Goal: Information Seeking & Learning: Learn about a topic

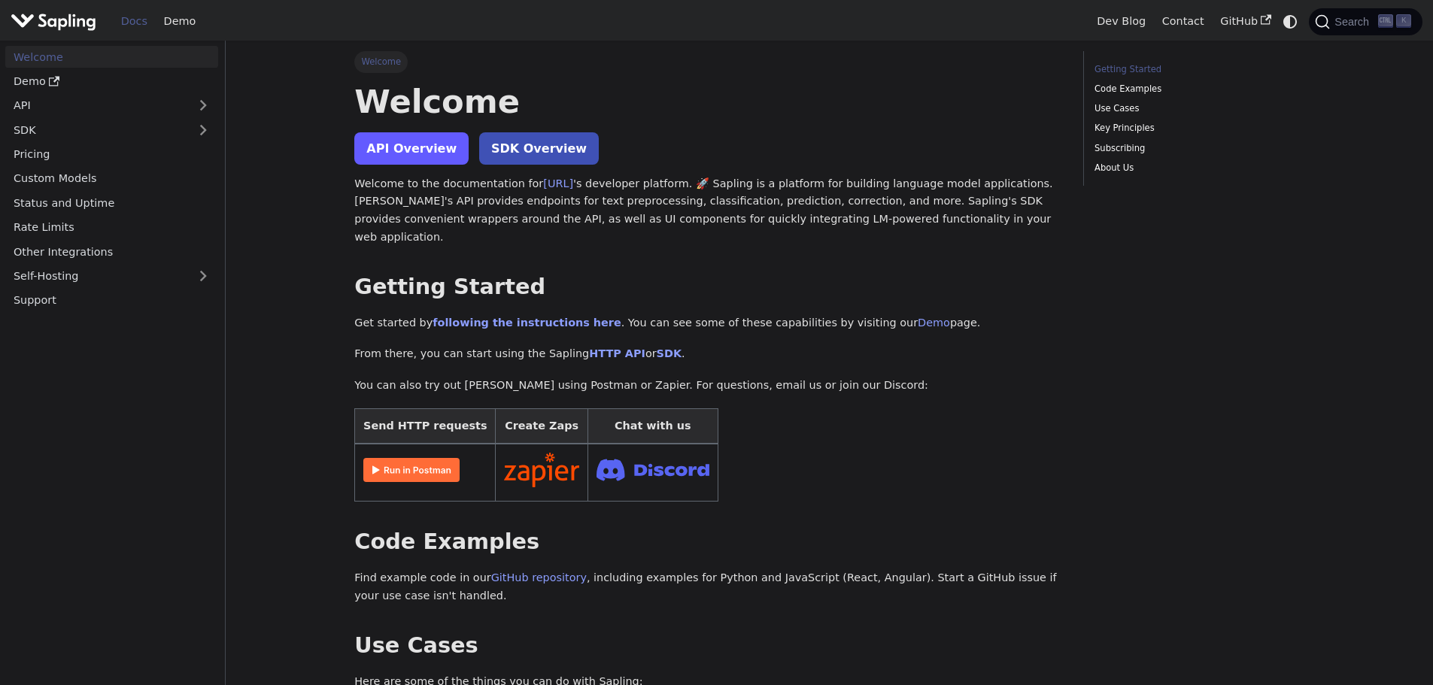
click at [423, 144] on link "API Overview" at bounding box center [411, 148] width 114 height 32
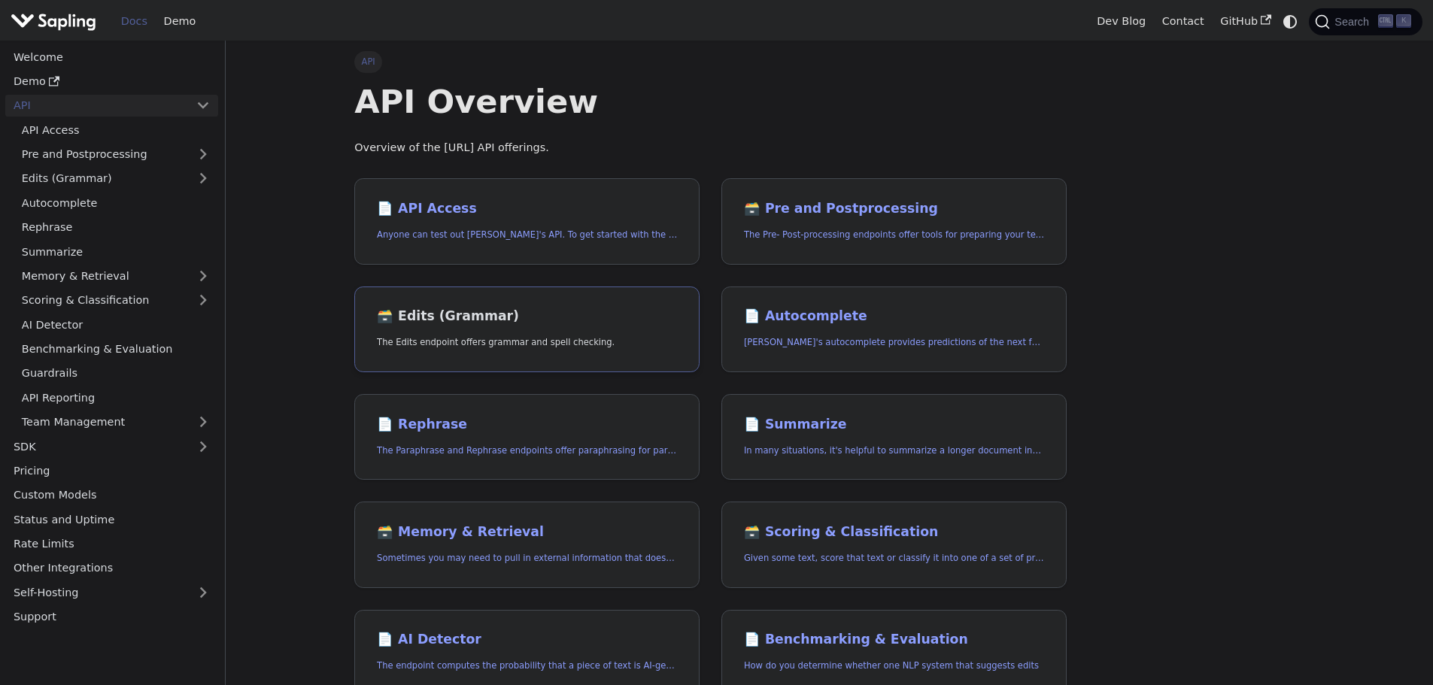
click at [563, 335] on link "🗃️ Edits (Grammar) The Edits endpoint offers grammar and spell checking." at bounding box center [526, 330] width 345 height 87
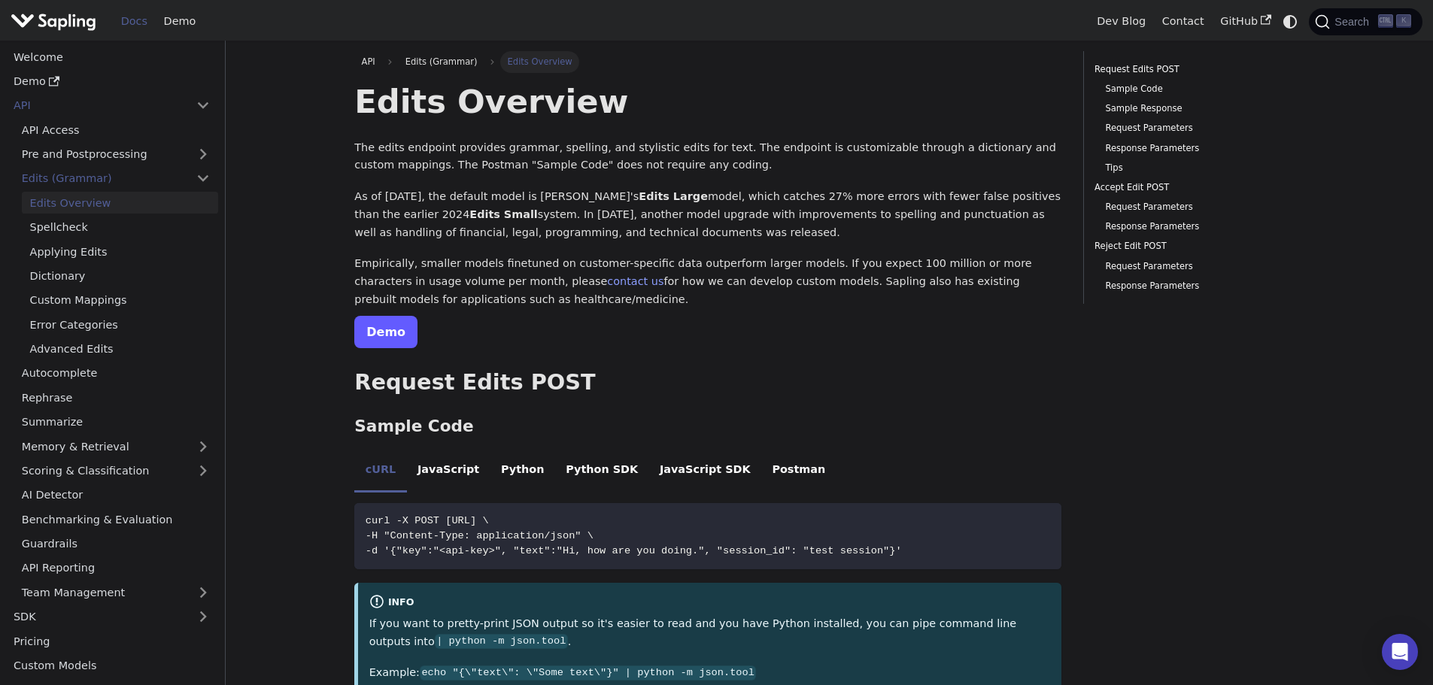
click at [398, 338] on link "Demo" at bounding box center [385, 332] width 63 height 32
click at [118, 225] on link "Spellcheck" at bounding box center [120, 228] width 196 height 22
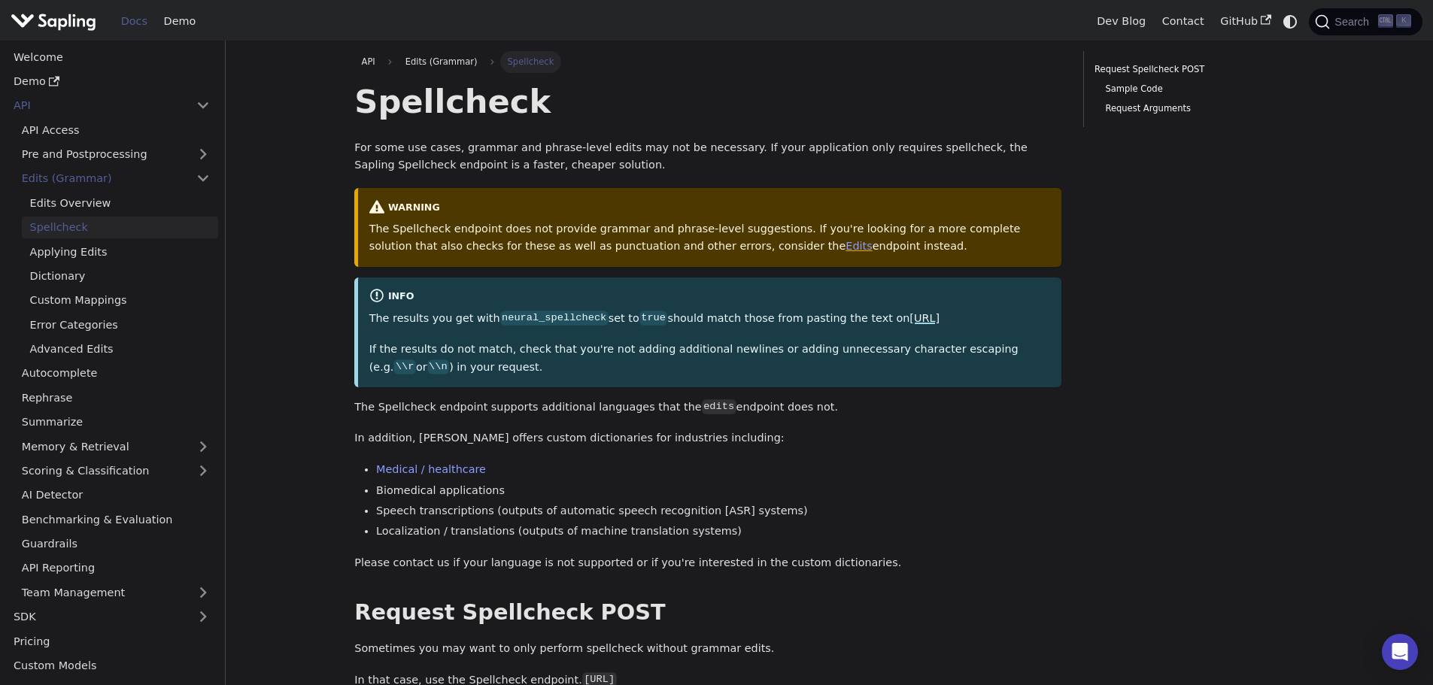
click at [909, 320] on link "[URL]" at bounding box center [924, 318] width 30 height 12
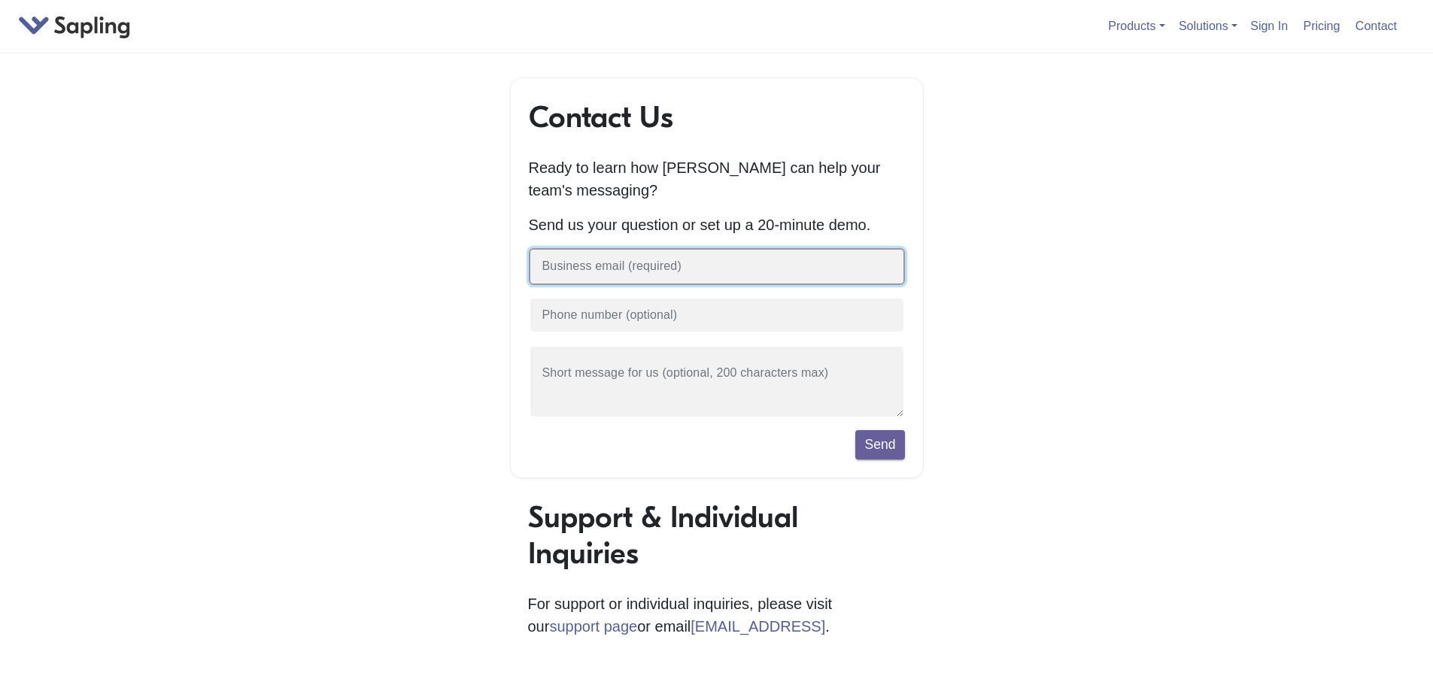
click at [731, 277] on input "text" at bounding box center [717, 266] width 376 height 37
type input "degagnon@bathfitter.cpom"
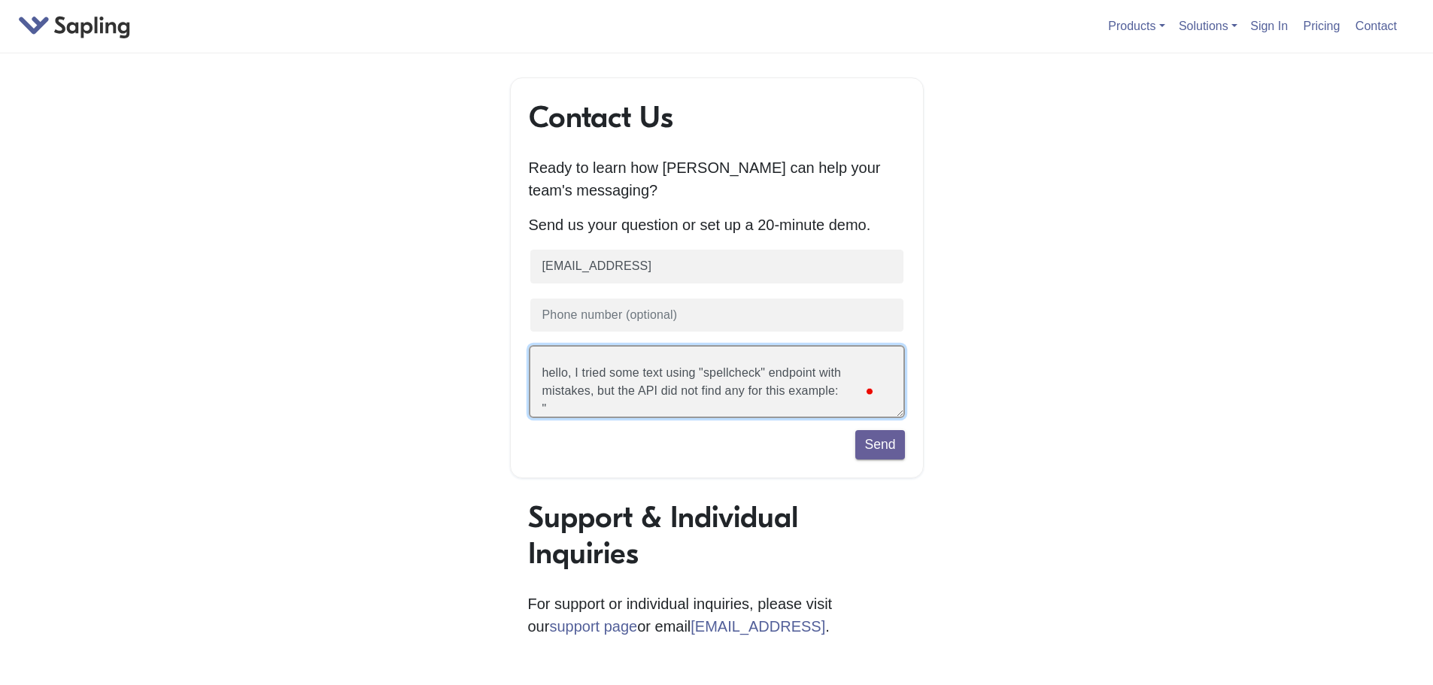
paste textarea "This comment contains a mistaq"
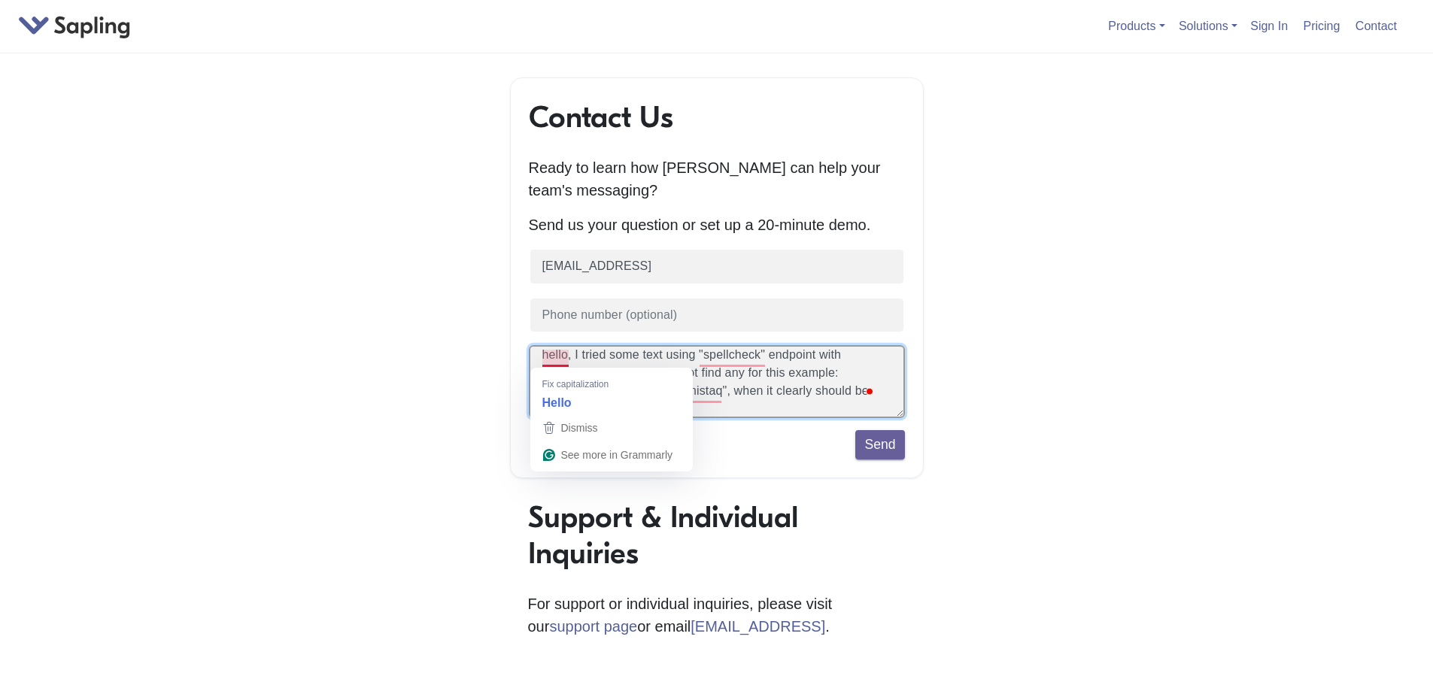
click at [558, 357] on textarea "hello, I tried some text using "spellcheck" endpoint with mistakes, but the API…" at bounding box center [717, 381] width 376 height 73
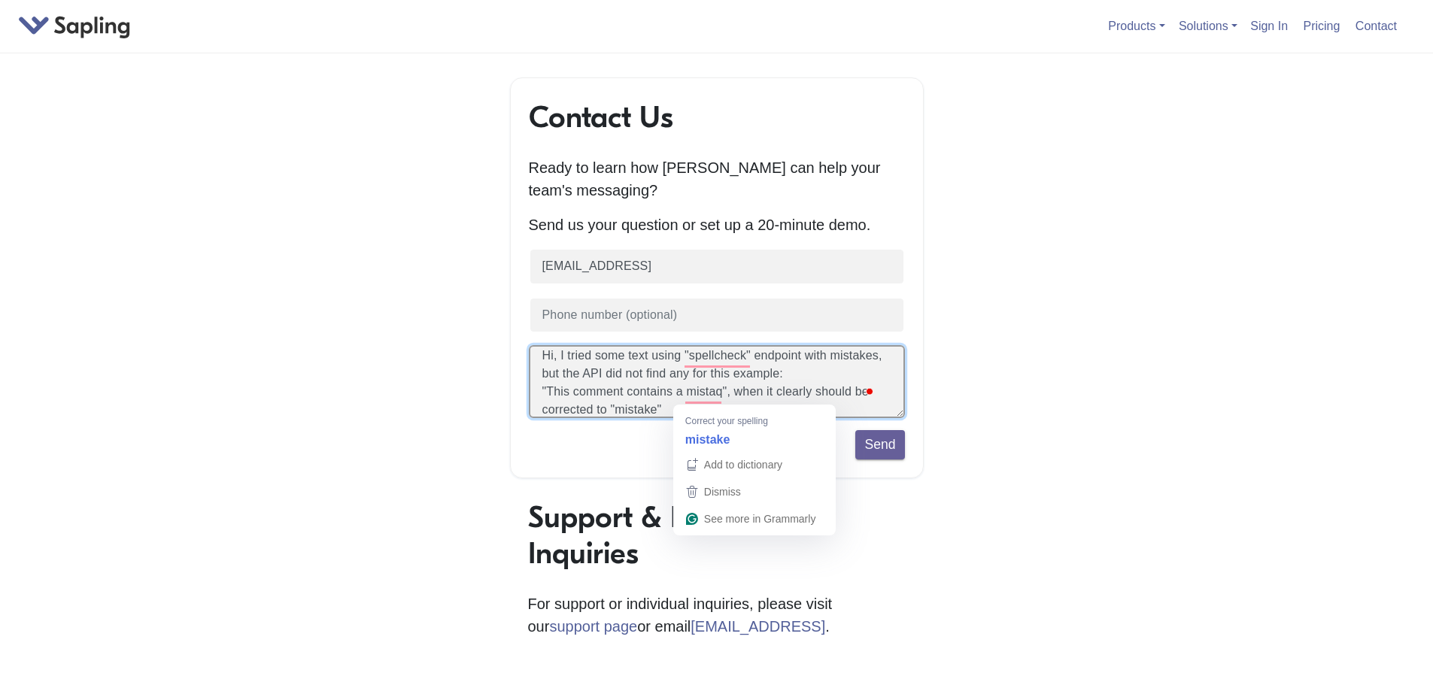
scroll to position [36, 0]
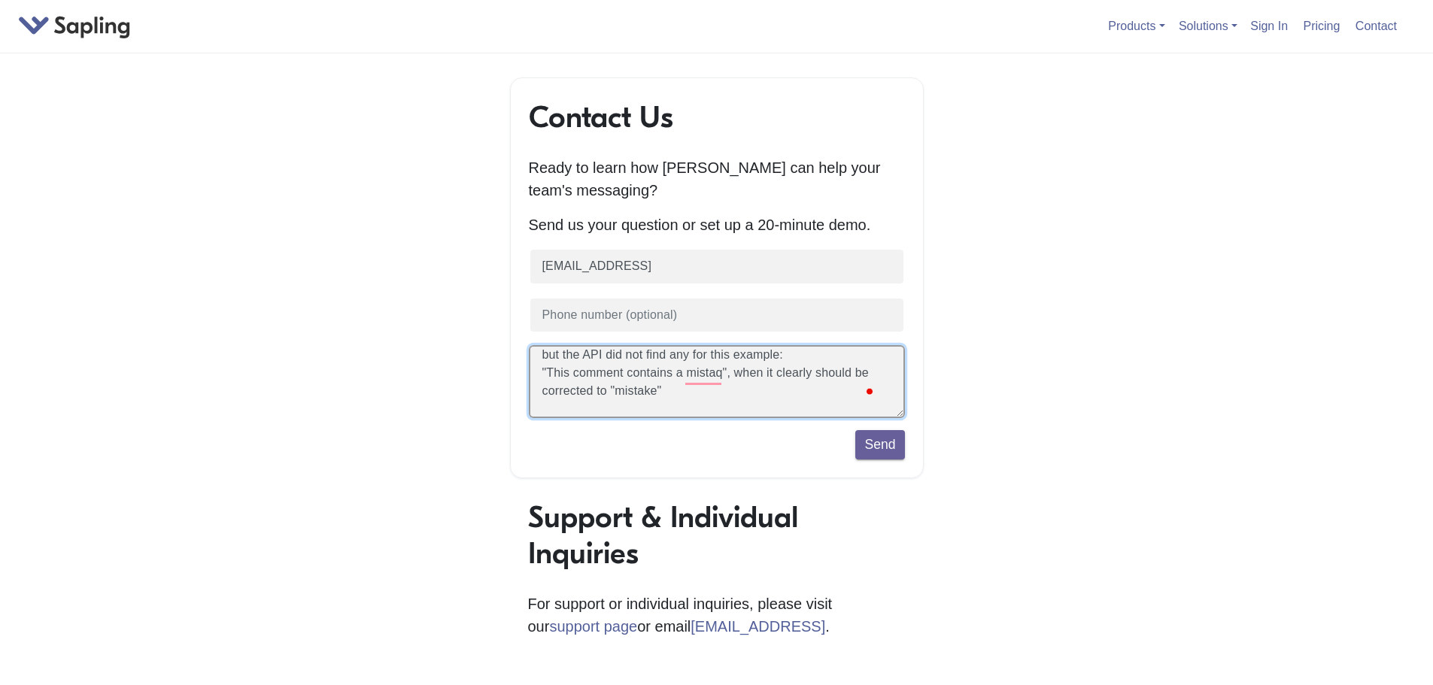
click at [717, 398] on textarea "Hi, I tried some text using "spellcheck" endpoint with mistakes, but the API di…" at bounding box center [717, 381] width 376 height 73
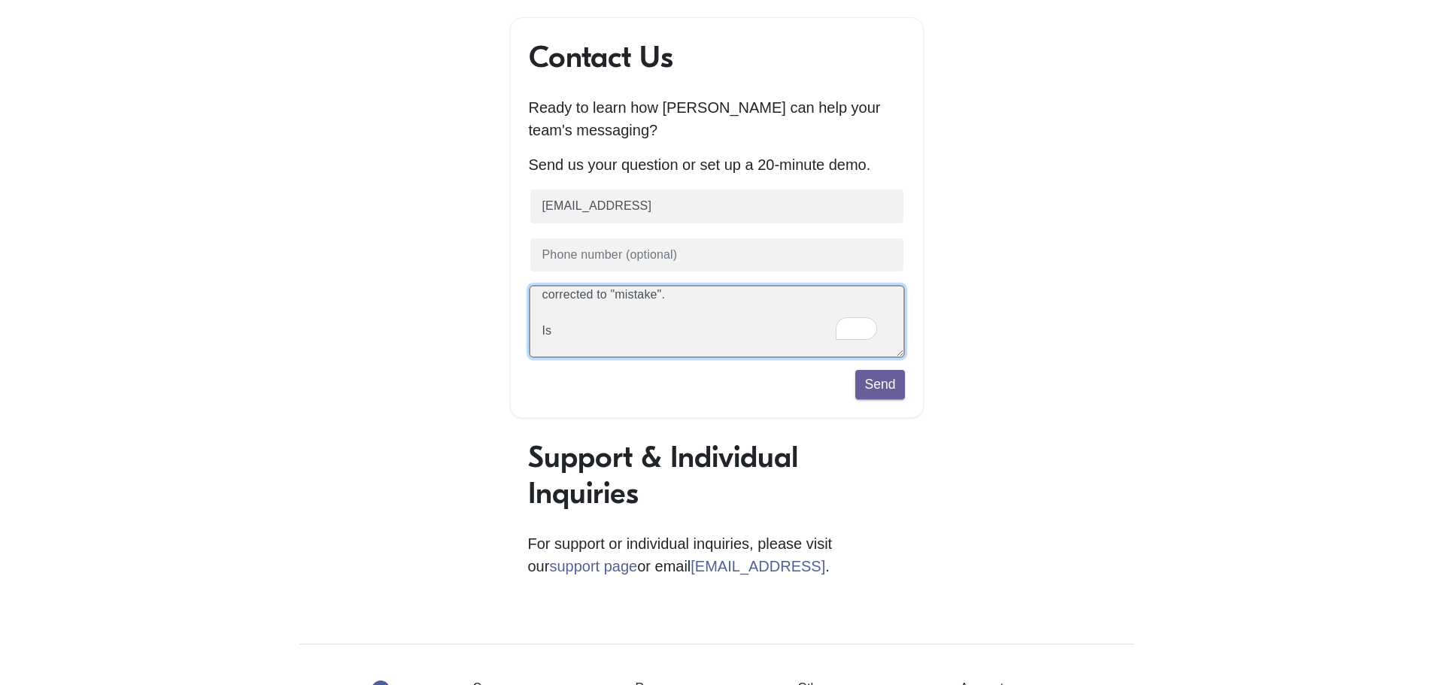
scroll to position [59, 0]
click at [612, 342] on textarea "Hi, I tried some text using "spellcheck" endpoint with mistakes, but the API di…" at bounding box center [717, 323] width 376 height 73
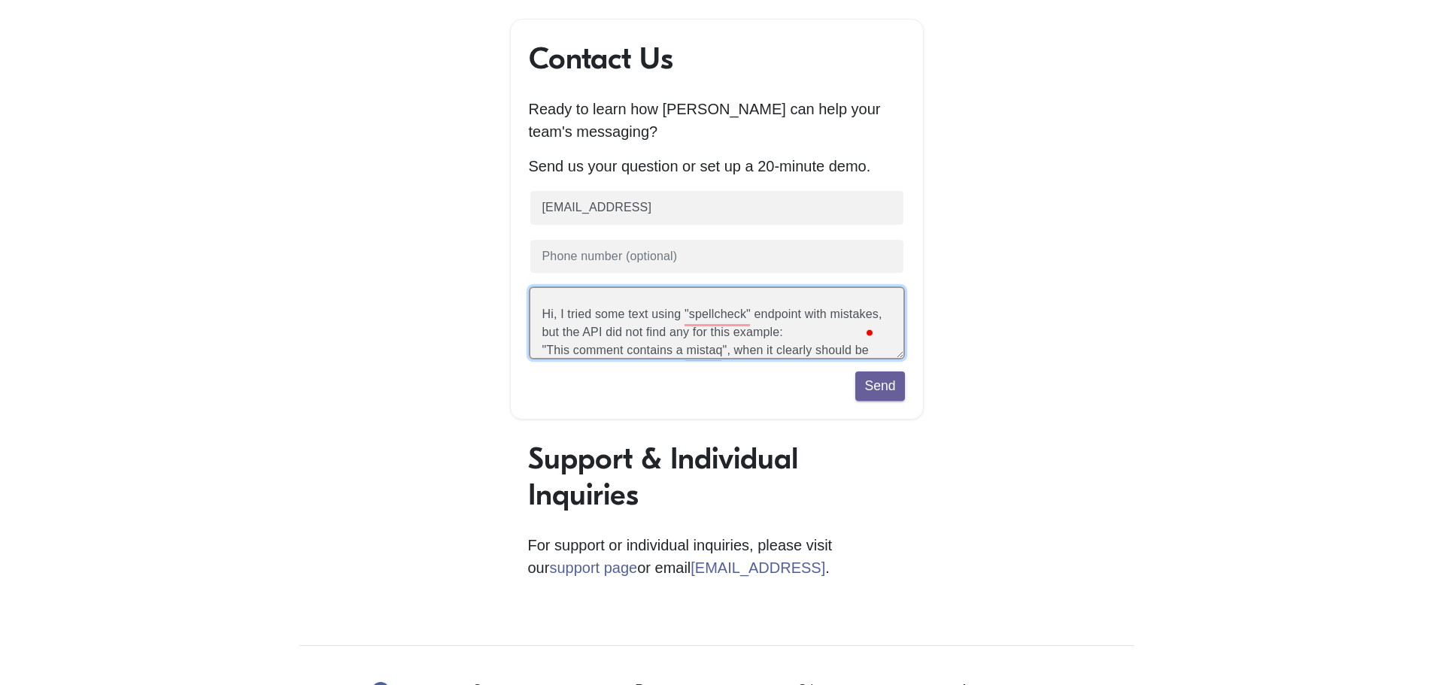
scroll to position [0, 0]
drag, startPoint x: 834, startPoint y: 336, endPoint x: 754, endPoint y: 318, distance: 82.5
click at [754, 318] on textarea "Hi, I tried some text using "spellcheck" endpoint with mistakes, but the API di…" at bounding box center [717, 323] width 376 height 73
click at [778, 339] on textarea "Hi, I tried some text using "spellcheck" with: "This comment contains a mistaq"…" at bounding box center [717, 323] width 376 height 73
drag, startPoint x: 724, startPoint y: 320, endPoint x: 759, endPoint y: 321, distance: 34.6
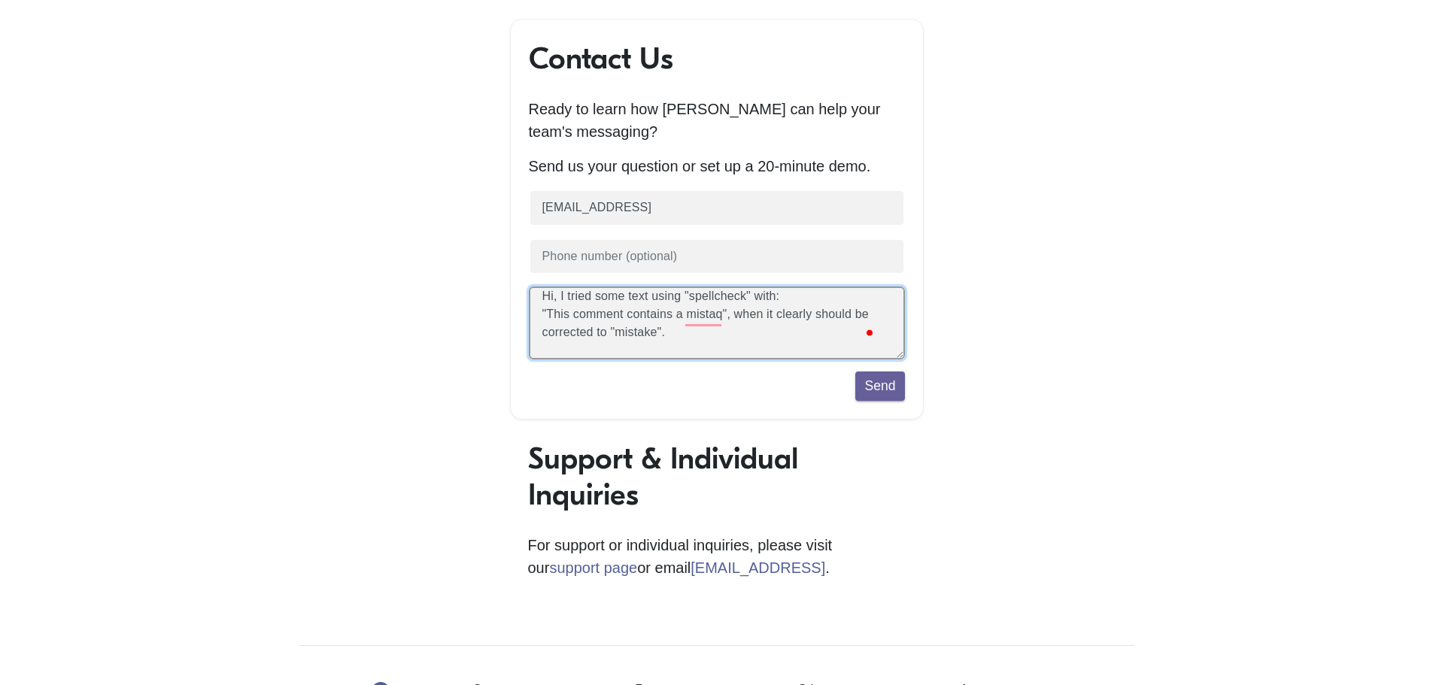
click at [759, 321] on textarea "Hi, I tried some text using "spellcheck" with: "This comment contains a mistaq"…" at bounding box center [717, 323] width 376 height 73
click at [824, 326] on textarea "Hi, I tried some text using "spellcheck" with: "This comment contains a mistaq"…" at bounding box center [717, 323] width 376 height 73
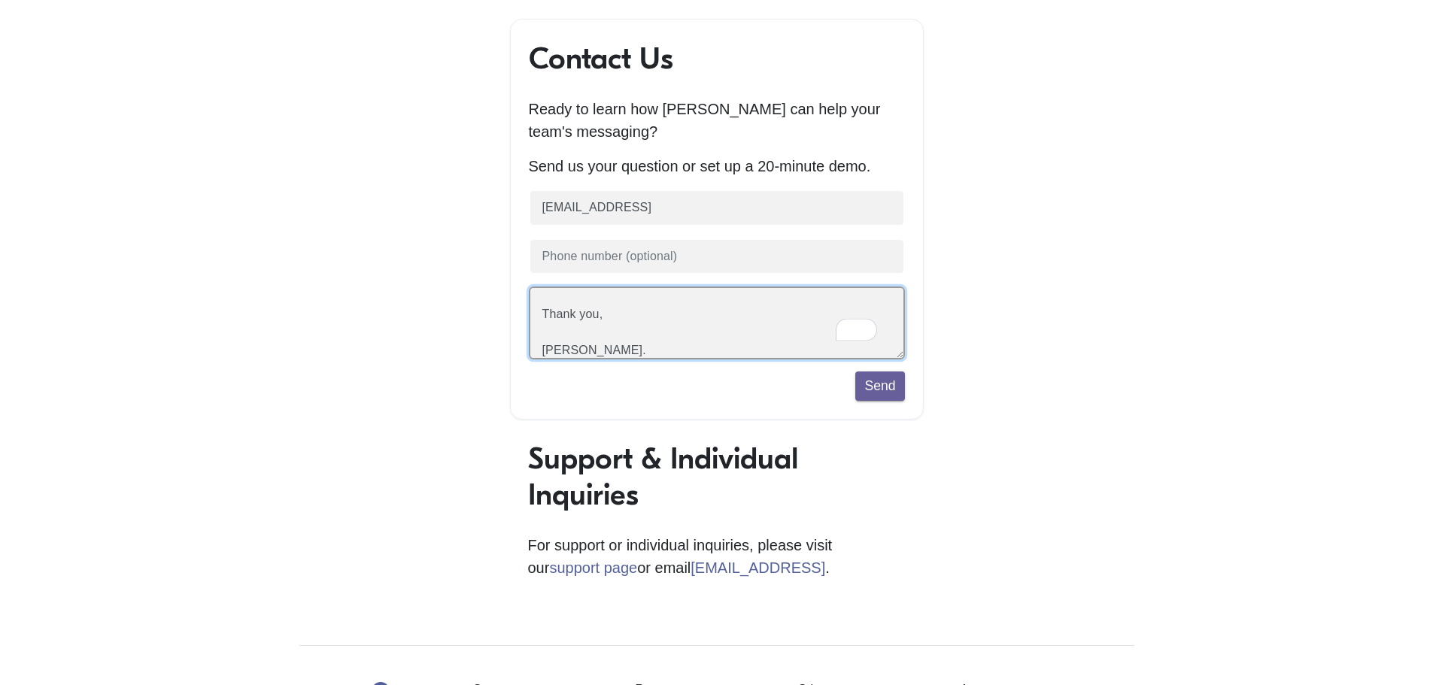
type textarea "Hi, I tried some text using "spellcheck" with: "This comment contains a mistaq"…"
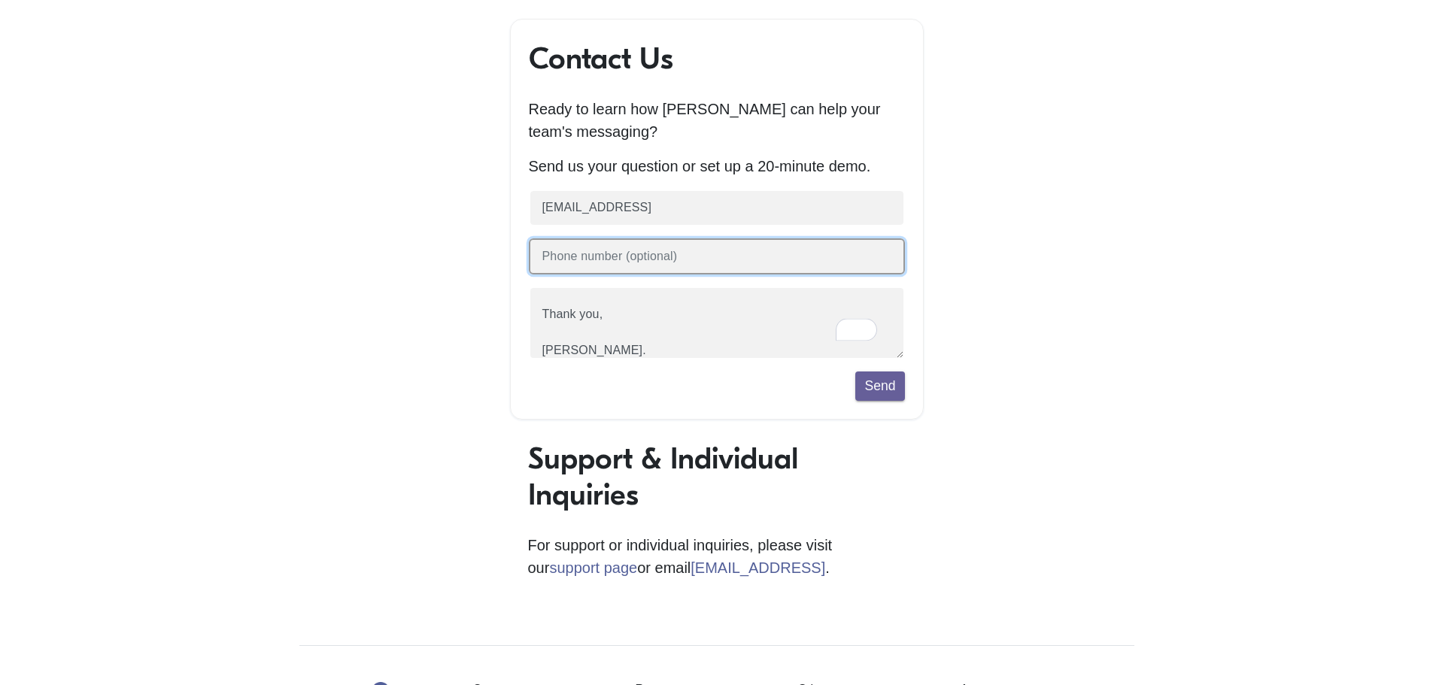
click at [732, 270] on input "text" at bounding box center [717, 256] width 376 height 37
type input "5146646510"
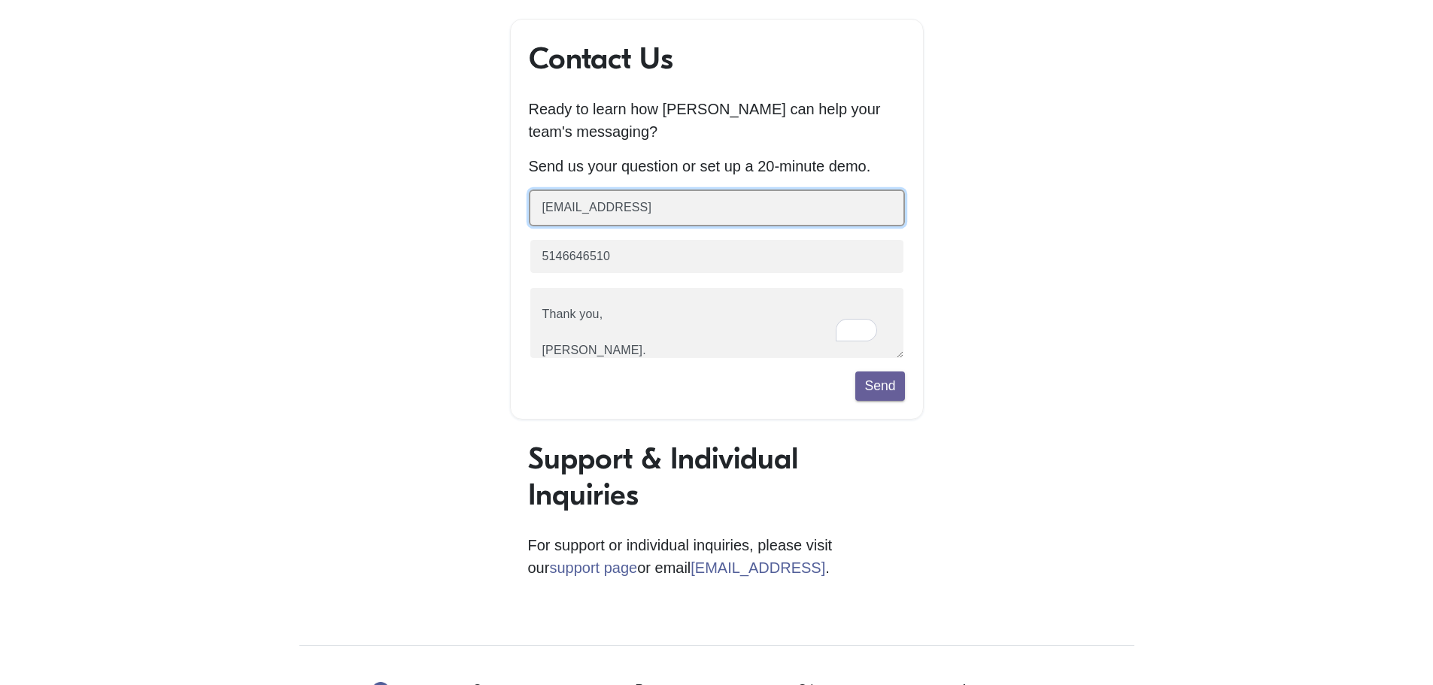
click at [750, 222] on input "degagnon@bathfitter.cpom" at bounding box center [717, 208] width 376 height 37
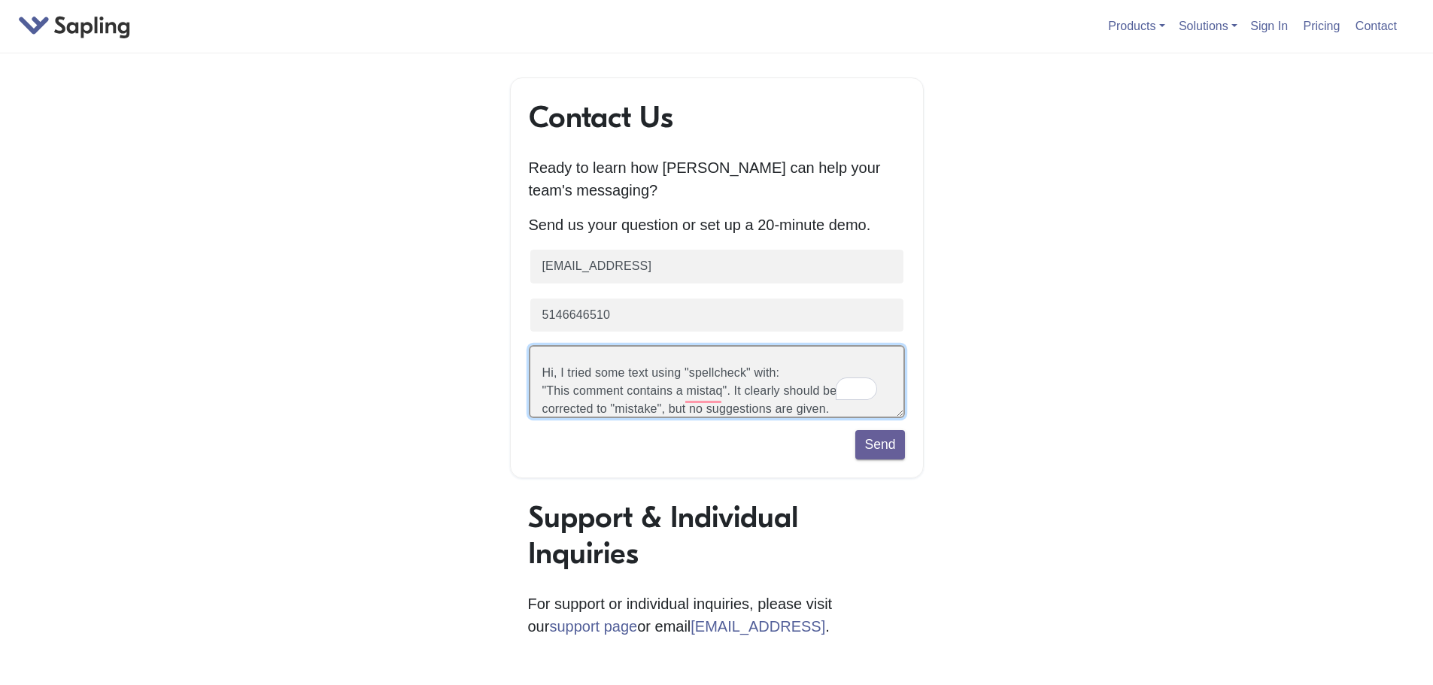
click at [739, 387] on textarea "Hi, I tried some text using "spellcheck" with: "This comment contains a mistaq"…" at bounding box center [717, 381] width 376 height 73
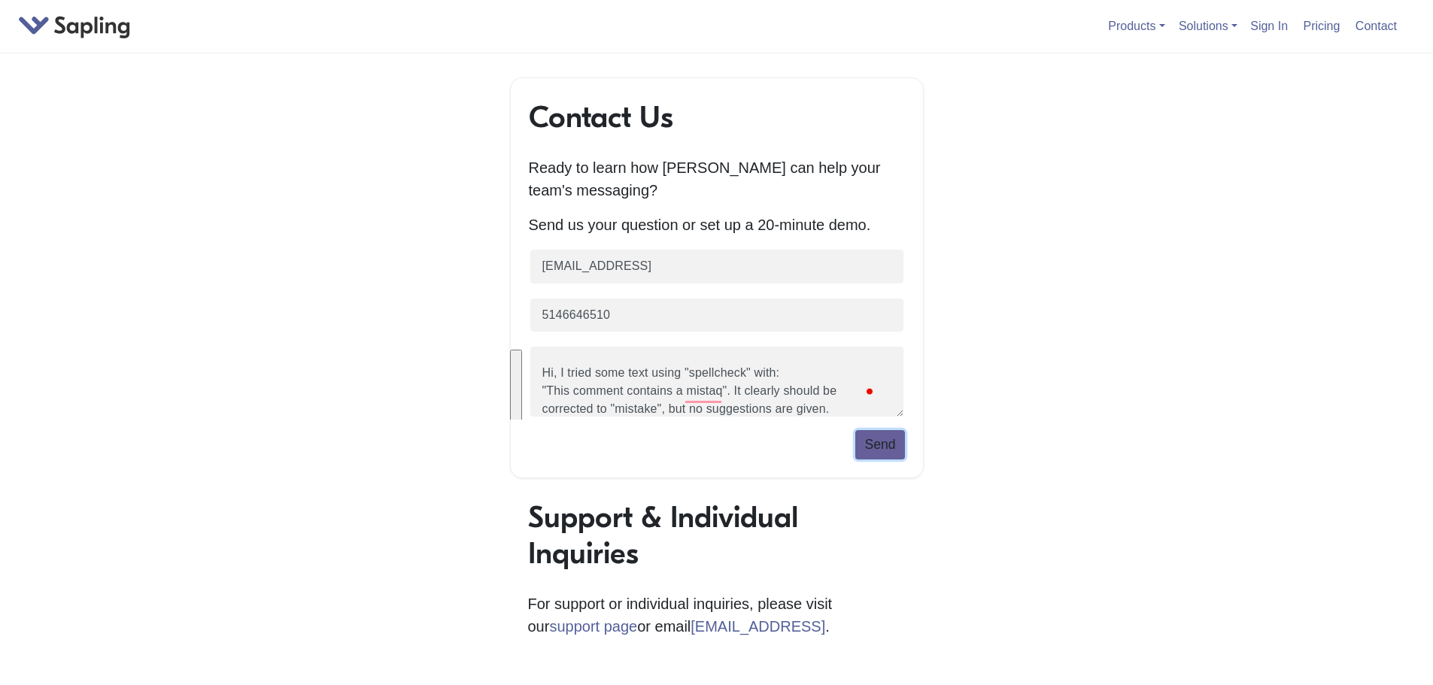
click at [871, 445] on button "Send" at bounding box center [879, 444] width 49 height 29
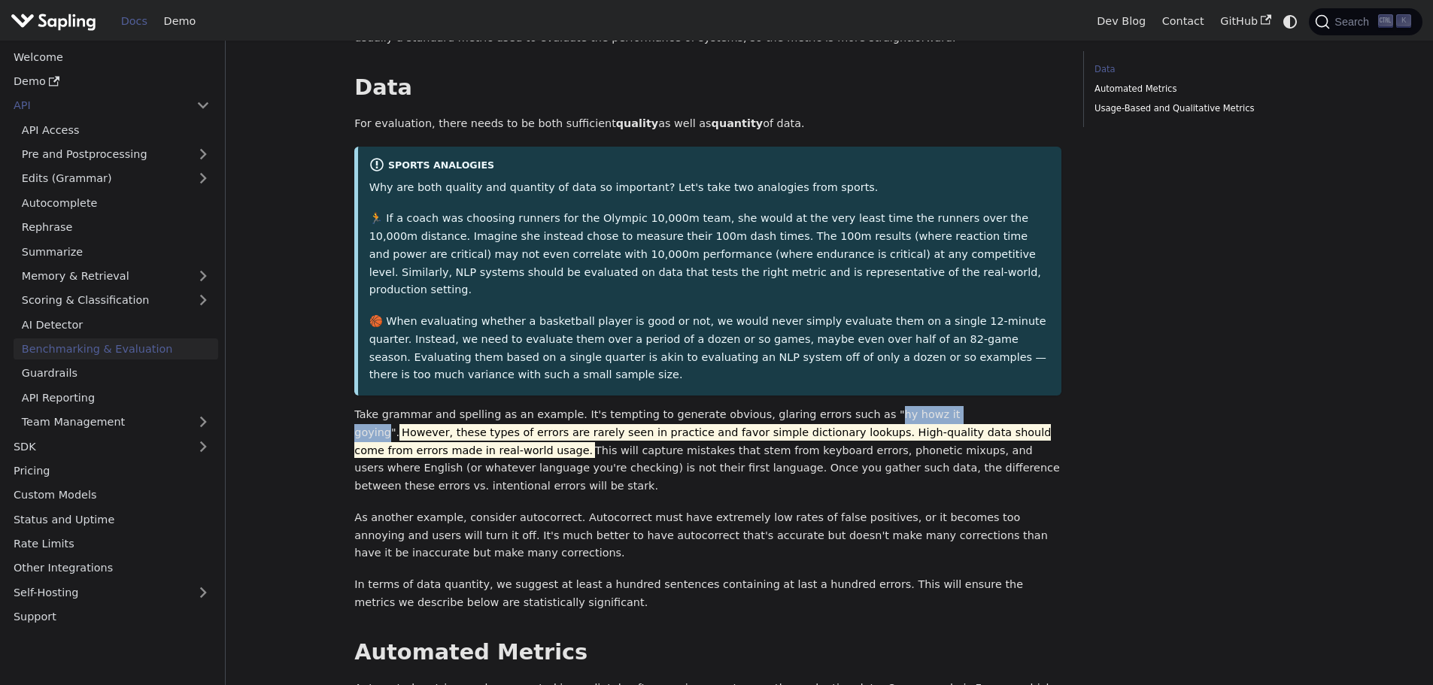
drag, startPoint x: 834, startPoint y: 395, endPoint x: 916, endPoint y: 398, distance: 82.0
click at [916, 406] on p "Take grammar and spelling as an example. It's tempting to generate obvious, gla…" at bounding box center [707, 451] width 707 height 90
click at [973, 424] on mark "However, these types of errors are rarely seen in practice and favor simple dic…" at bounding box center [702, 441] width 697 height 35
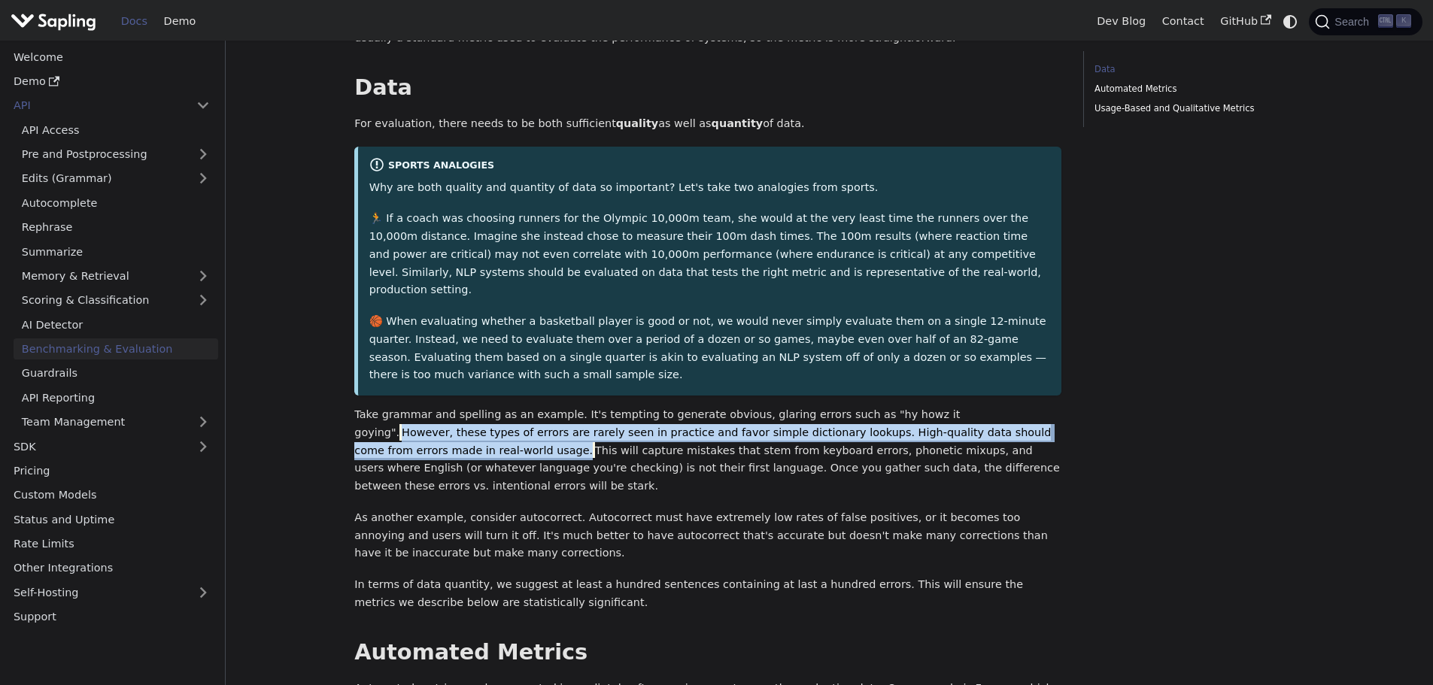
drag, startPoint x: 933, startPoint y: 397, endPoint x: 1016, endPoint y: 417, distance: 85.2
click at [1016, 424] on mark "However, these types of errors are rarely seen in practice and favor simple dic…" at bounding box center [702, 441] width 697 height 35
copy mark "However, these types of errors are rarely seen in practice and favor simple dic…"
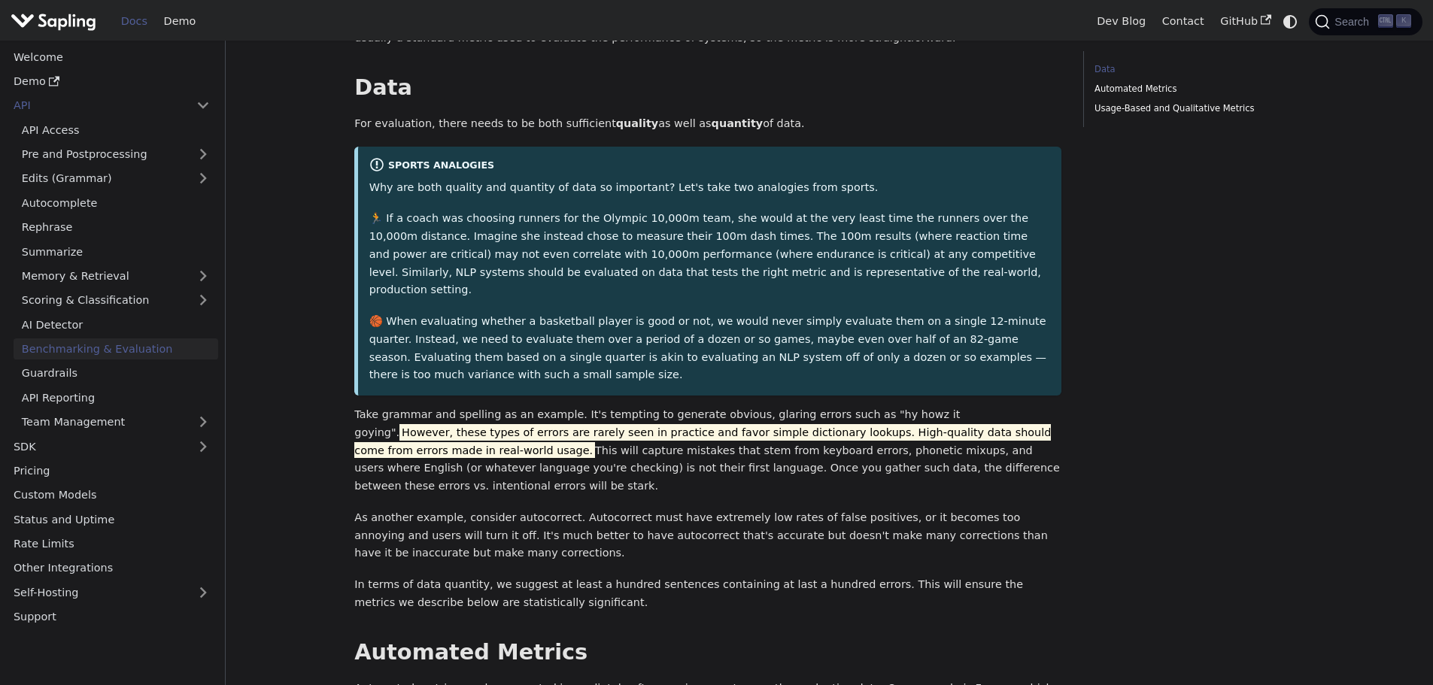
click at [476, 450] on p "Take grammar and spelling as an example. It's tempting to generate obvious, gla…" at bounding box center [707, 451] width 707 height 90
drag, startPoint x: 349, startPoint y: 116, endPoint x: 757, endPoint y: 122, distance: 408.5
click at [757, 122] on div "API Benchmarking & Evaluation On this page Benchmarking & Evaluation How do you…" at bounding box center [708, 428] width 728 height 1207
copy p "For evaluation, there needs to be both sufficient quality as well as quantity o…"
click at [419, 406] on p "Take grammar and spelling as an example. It's tempting to generate obvious, gla…" at bounding box center [707, 451] width 707 height 90
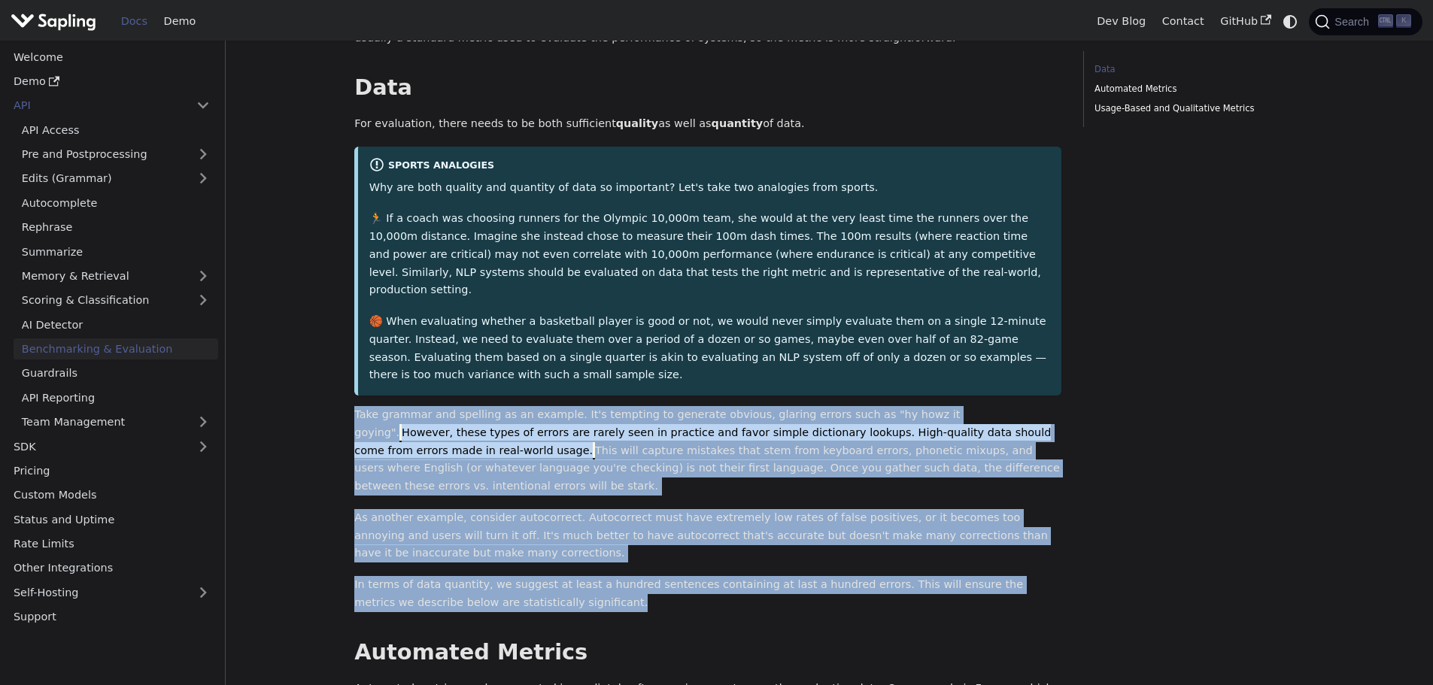
drag, startPoint x: 378, startPoint y: 398, endPoint x: 929, endPoint y: 566, distance: 575.6
click at [929, 566] on div "API Benchmarking & Evaluation On this page Benchmarking & Evaluation How do you…" at bounding box center [708, 428] width 728 height 1207
copy div "Take grammar and spelling as an example. It's tempting to generate obvious, gla…"
click at [144, 147] on link "Pre and Postprocessing" at bounding box center [116, 155] width 205 height 22
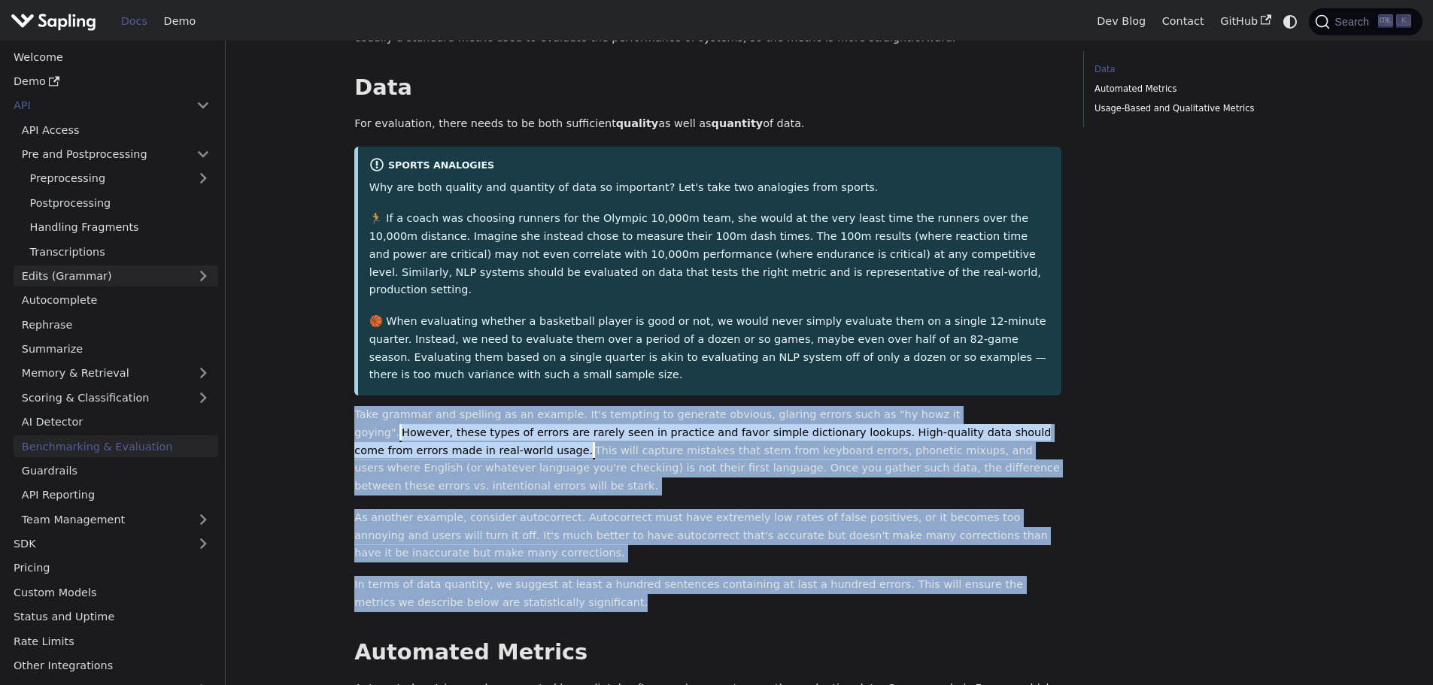
click at [125, 284] on link "Edits (Grammar)" at bounding box center [116, 277] width 205 height 22
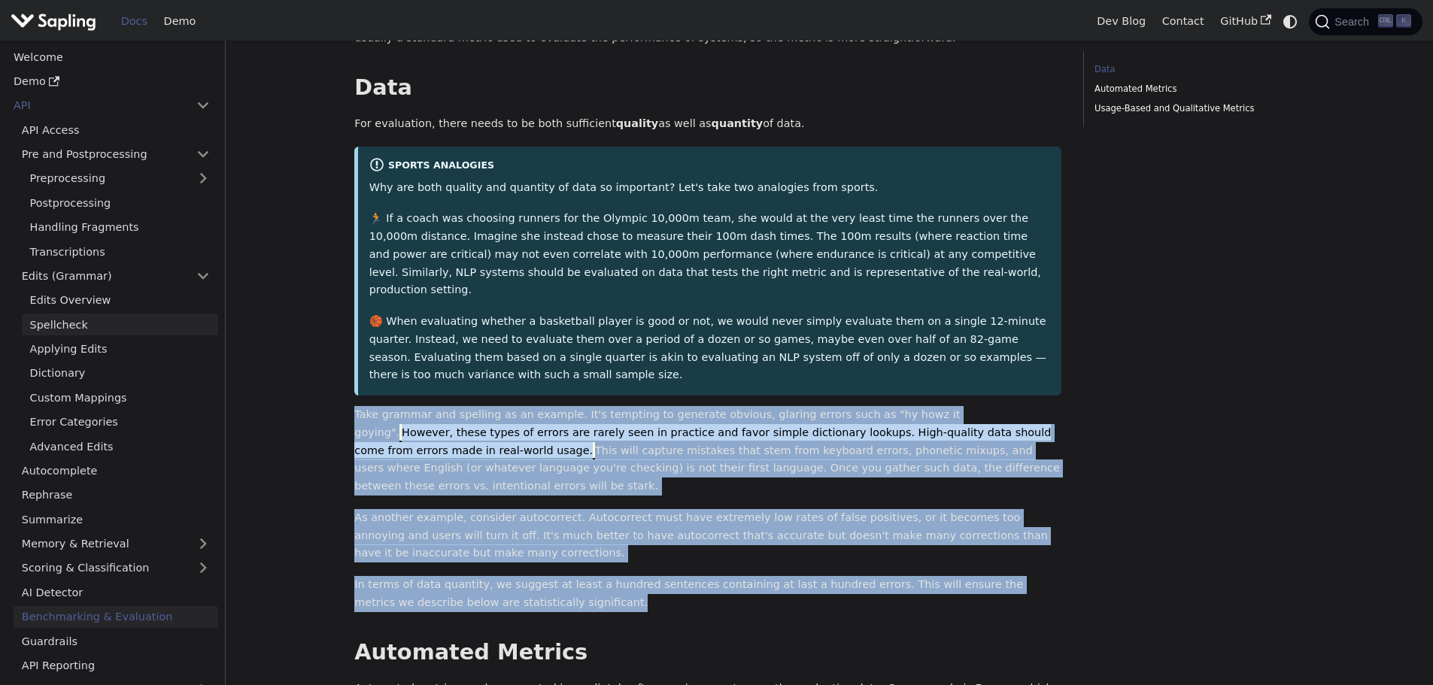
click at [102, 317] on link "Spellcheck" at bounding box center [120, 325] width 196 height 22
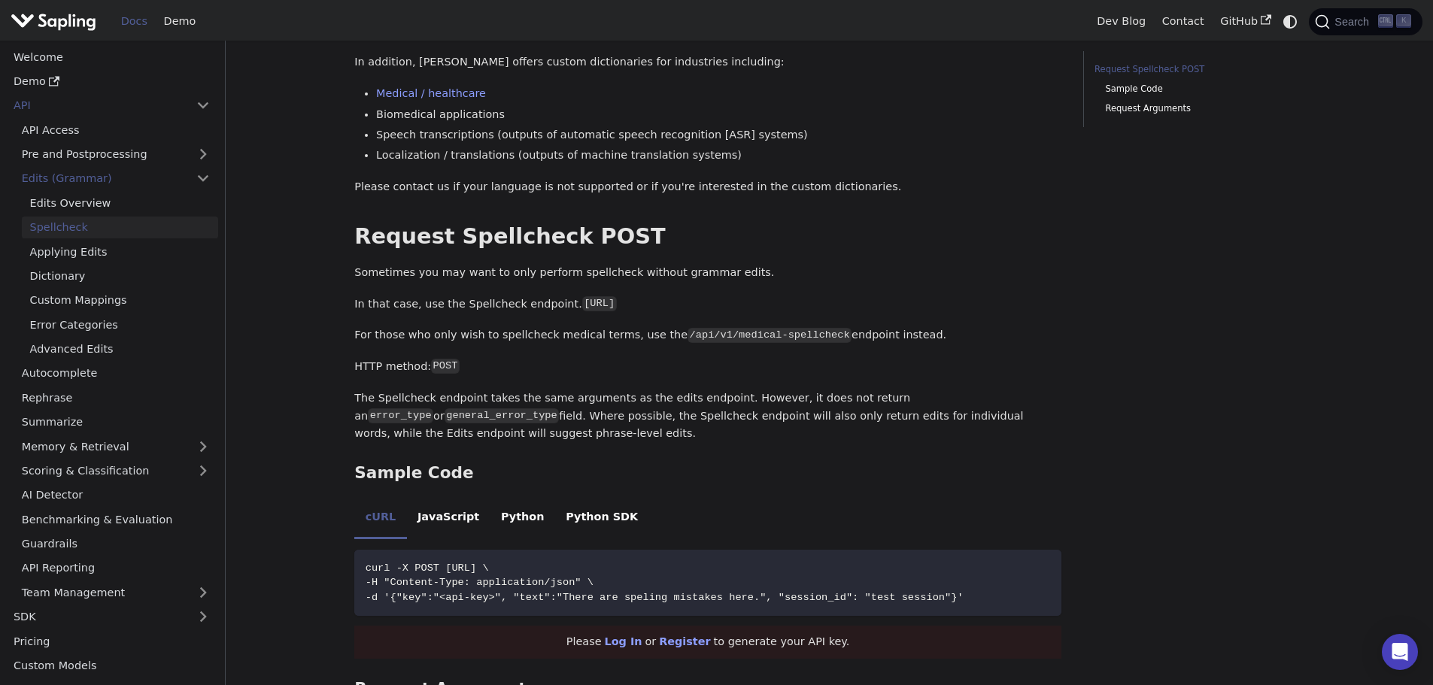
click at [868, 277] on p "Sometimes you may want to only perform spellcheck without grammar edits." at bounding box center [707, 273] width 707 height 18
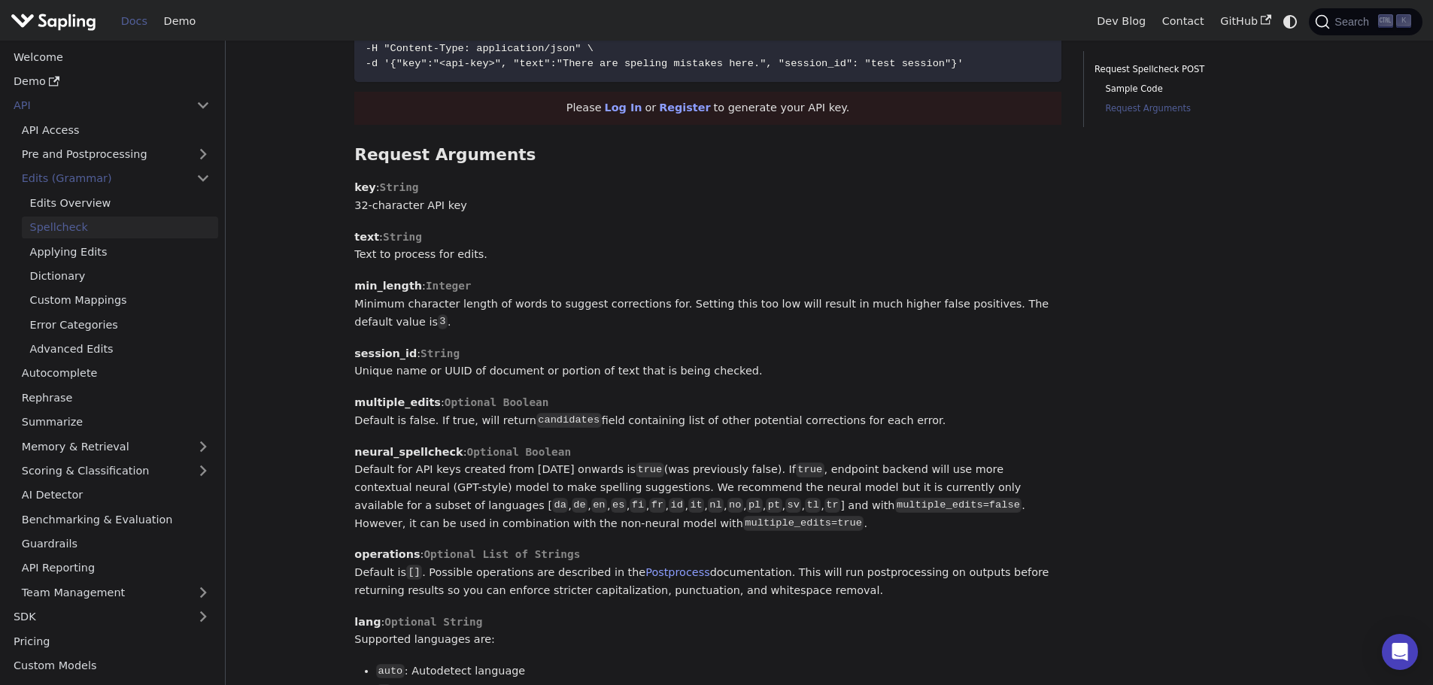
scroll to position [935, 0]
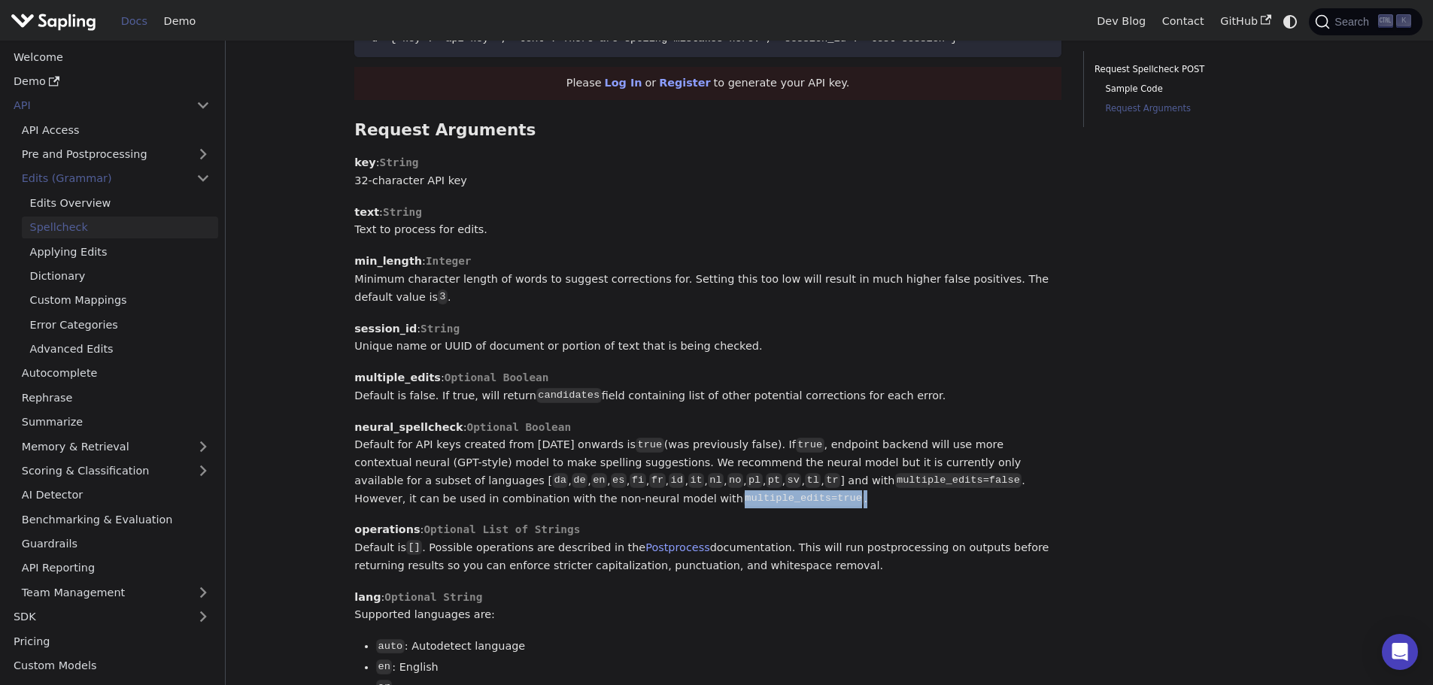
drag, startPoint x: 471, startPoint y: 493, endPoint x: 583, endPoint y: 494, distance: 112.1
click at [583, 494] on p "neural_spellcheck : Optional Boolean Default for API keys created from [DATE] o…" at bounding box center [707, 464] width 707 height 90
drag, startPoint x: 578, startPoint y: 494, endPoint x: 572, endPoint y: 498, distance: 7.7
click at [578, 494] on p "neural_spellcheck : Optional Boolean Default for API keys created from [DATE] o…" at bounding box center [707, 464] width 707 height 90
click at [743, 494] on code "multiple_edits=true" at bounding box center [803, 498] width 121 height 15
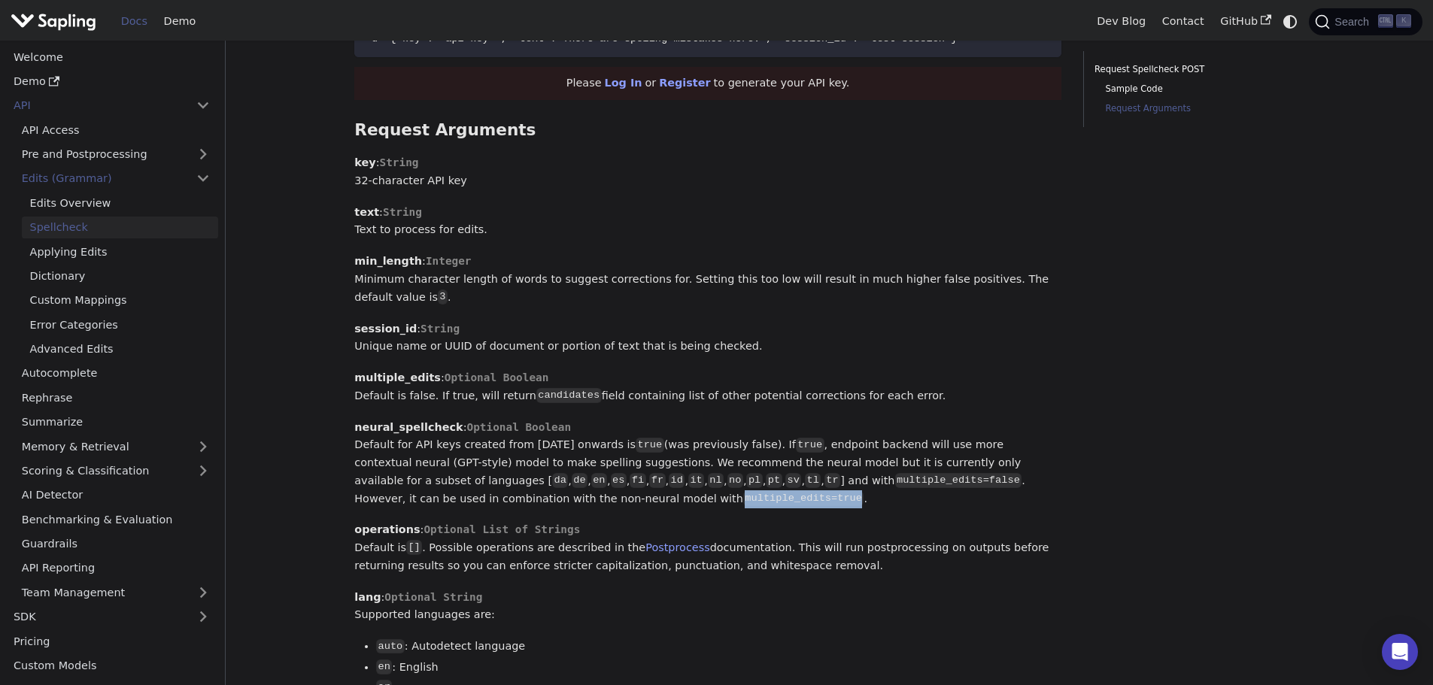
drag, startPoint x: 466, startPoint y: 496, endPoint x: 574, endPoint y: 499, distance: 108.3
click at [574, 499] on p "neural_spellcheck : Optional Boolean Default for API keys created from [DATE] o…" at bounding box center [707, 464] width 707 height 90
copy code "multiple_edits=true"
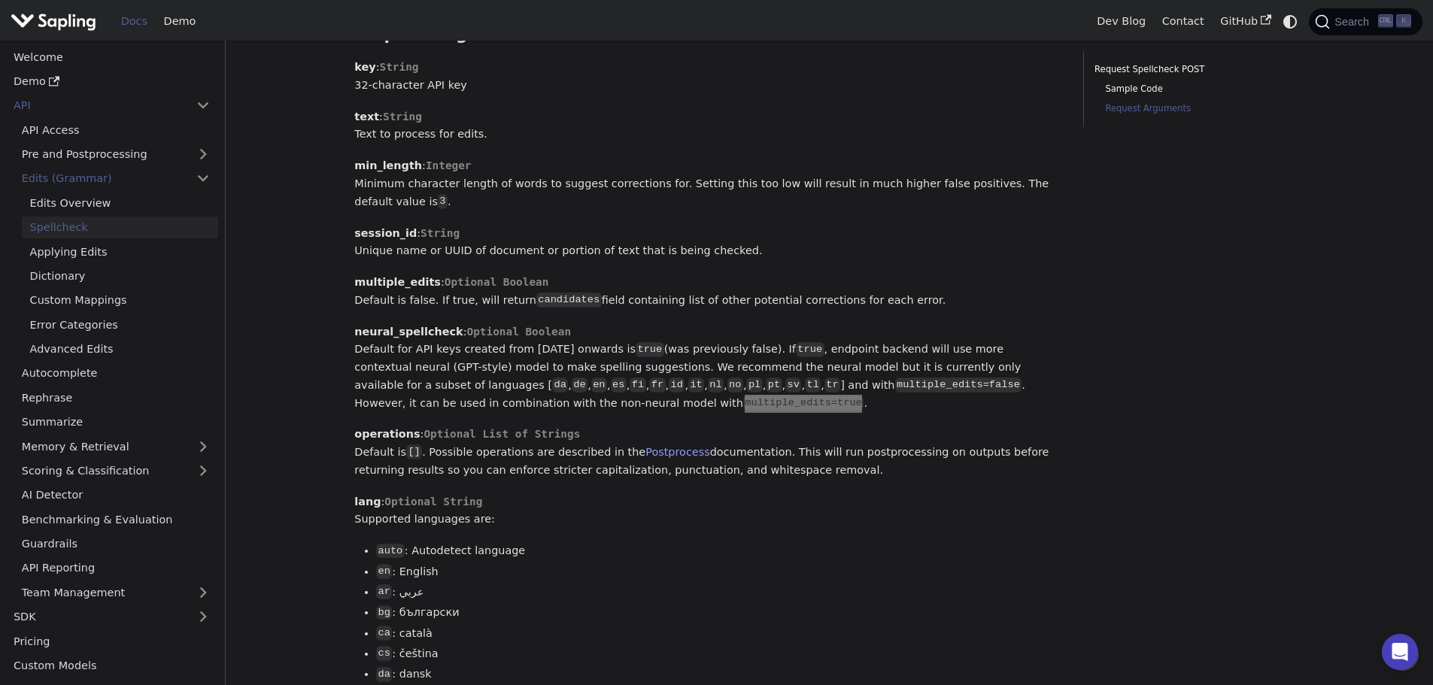
scroll to position [1010, 0]
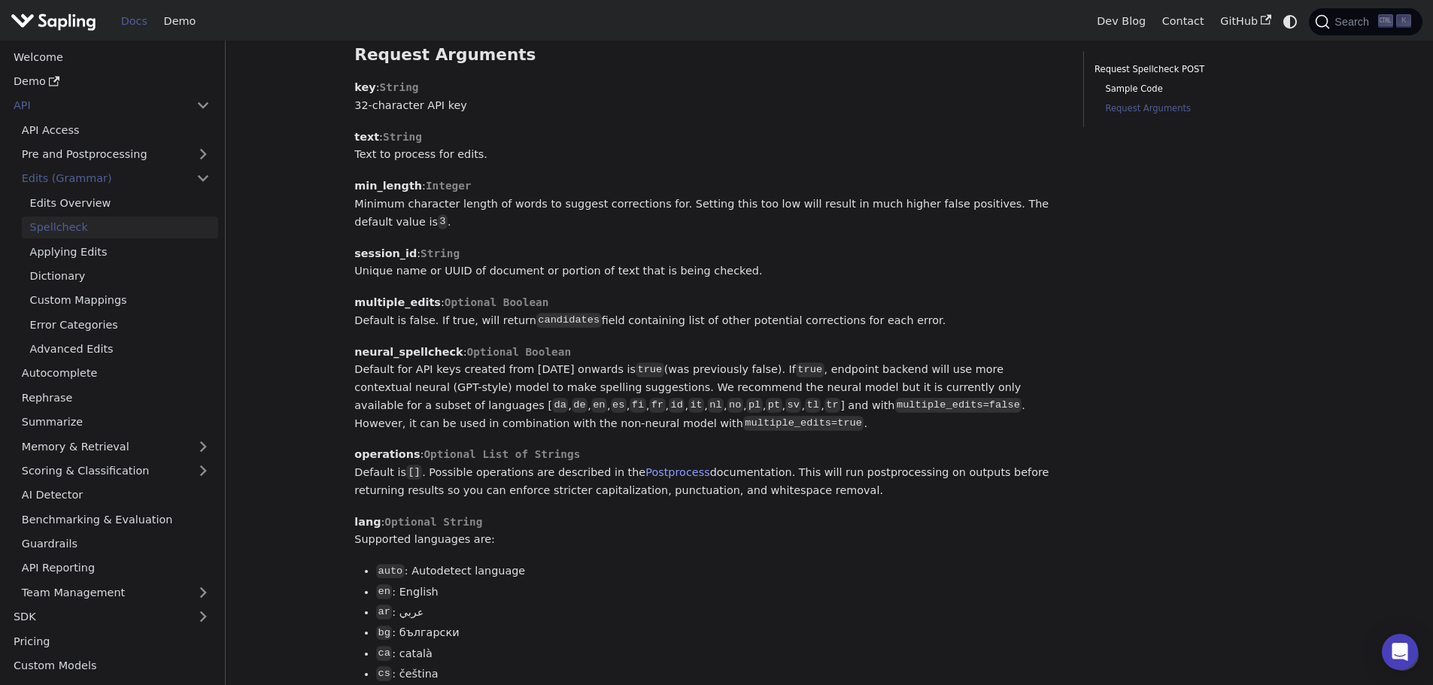
drag, startPoint x: 629, startPoint y: 378, endPoint x: 597, endPoint y: 378, distance: 31.6
click at [629, 378] on p "neural_spellcheck : Optional Boolean Default for API keys created from [DATE] o…" at bounding box center [707, 389] width 707 height 90
drag, startPoint x: 354, startPoint y: 342, endPoint x: 442, endPoint y: 349, distance: 89.1
click at [442, 349] on div "API Edits (Grammar) Spellcheck On this page Spellcheck For some use cases, gram…" at bounding box center [708, 312] width 728 height 2543
copy strong "neural_spellcheck"
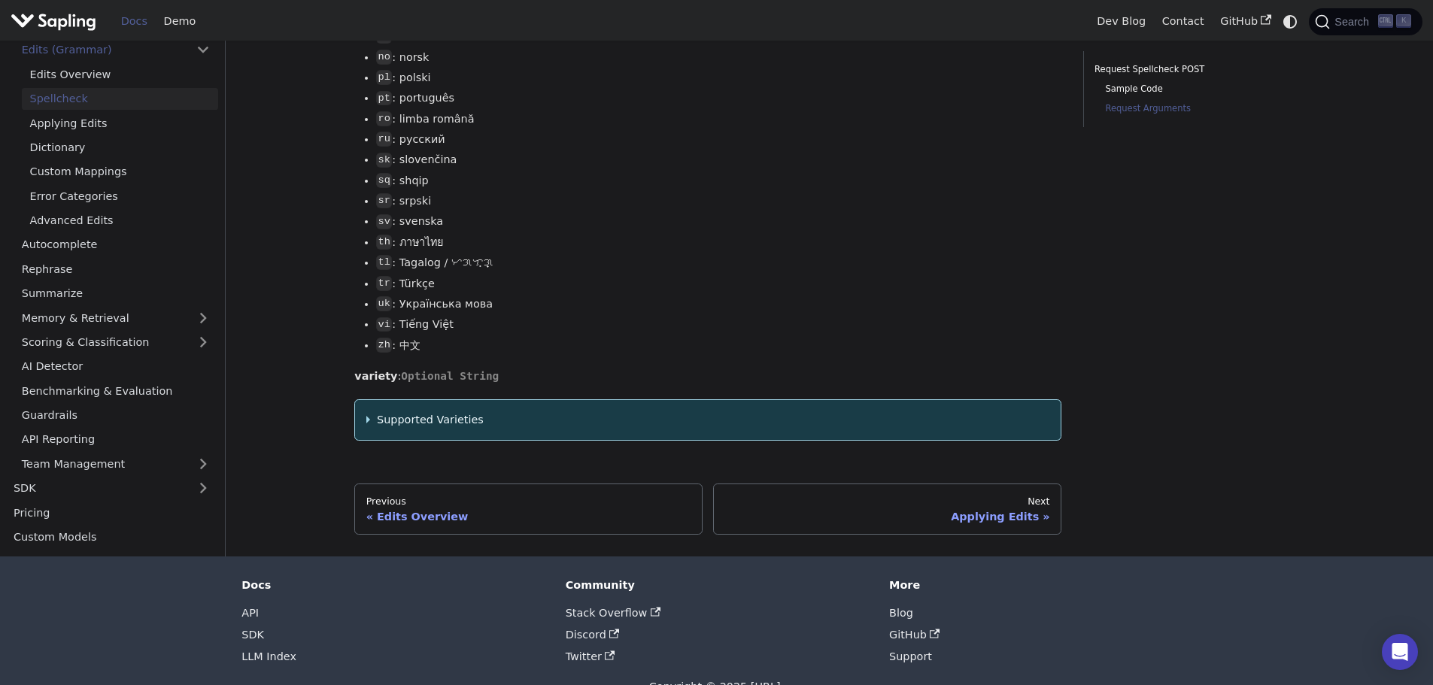
scroll to position [2063, 0]
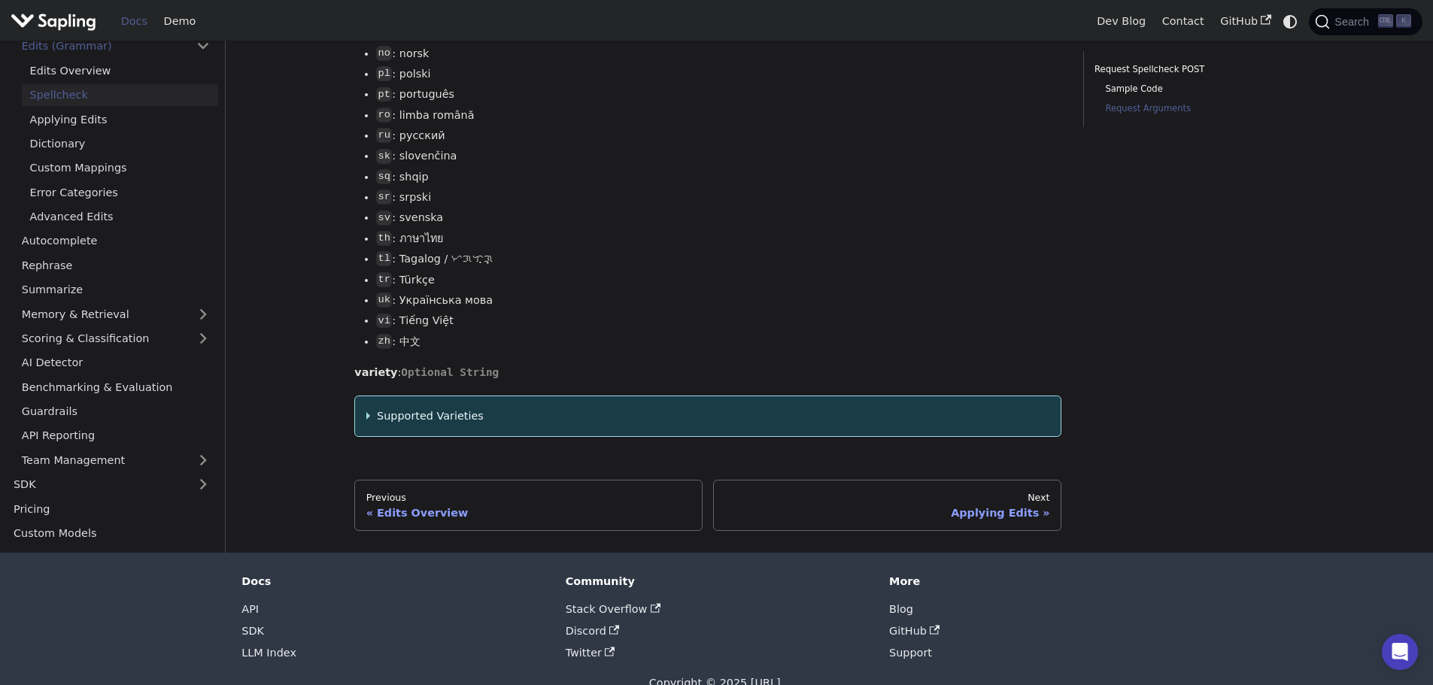
click at [367, 426] on summary "Supported Varieties" at bounding box center [708, 417] width 684 height 18
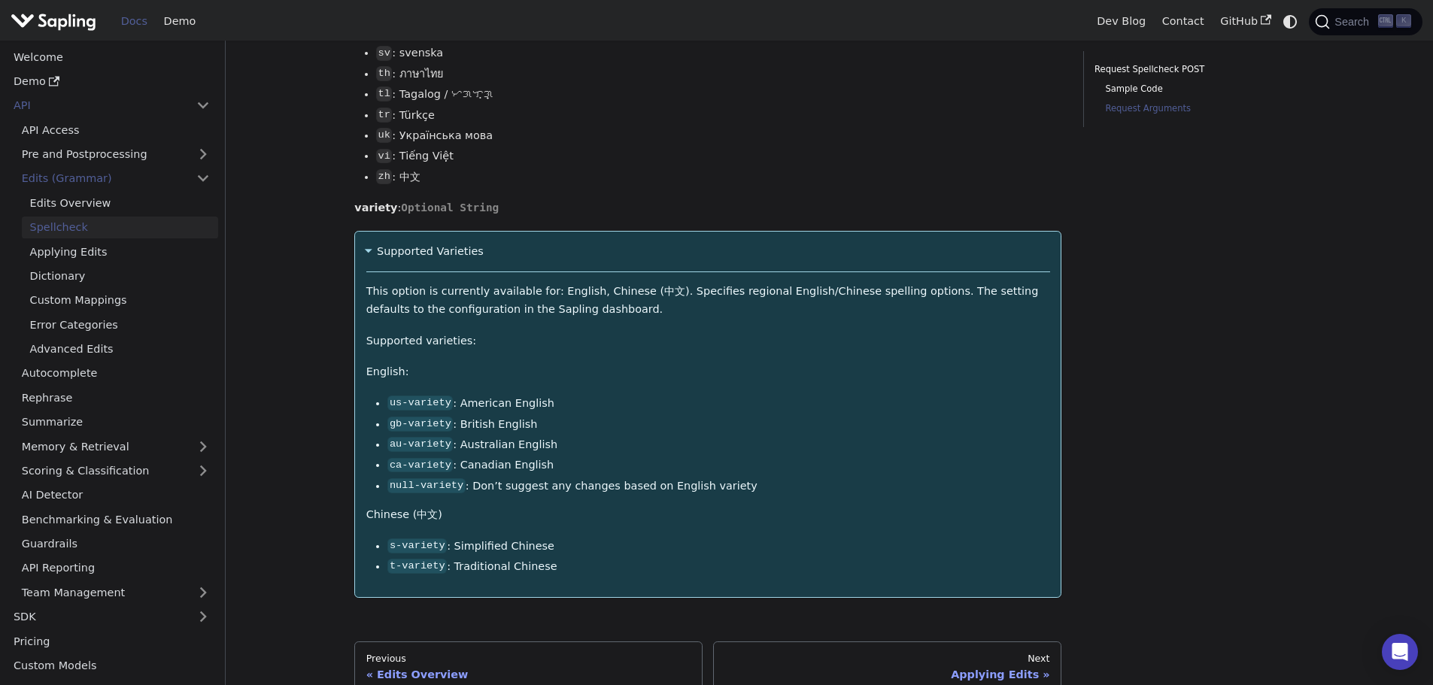
scroll to position [2289, 0]
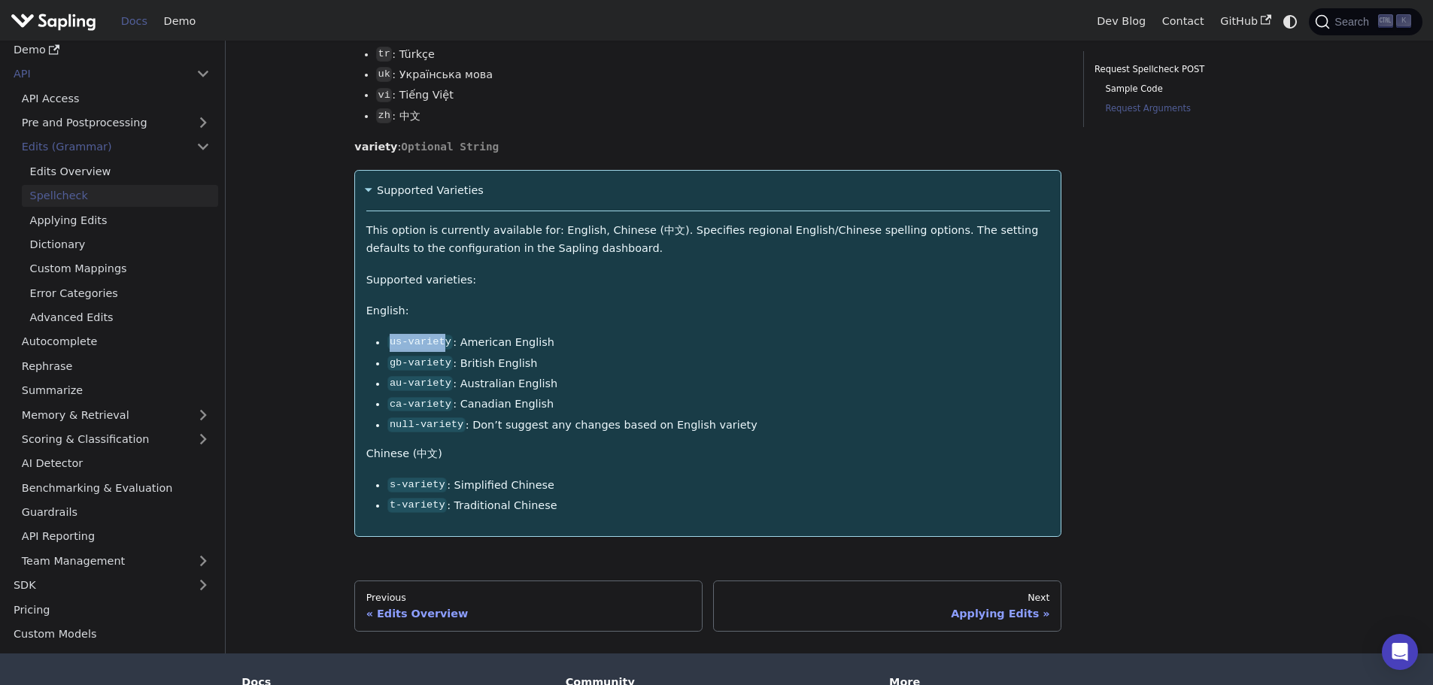
drag, startPoint x: 390, startPoint y: 370, endPoint x: 443, endPoint y: 370, distance: 52.7
click at [443, 350] on code "us-variety" at bounding box center [419, 342] width 65 height 15
copy code "us-variet"
drag, startPoint x: 390, startPoint y: 393, endPoint x: 449, endPoint y: 393, distance: 59.4
click at [449, 373] on li "gb-variety : British English" at bounding box center [718, 364] width 662 height 18
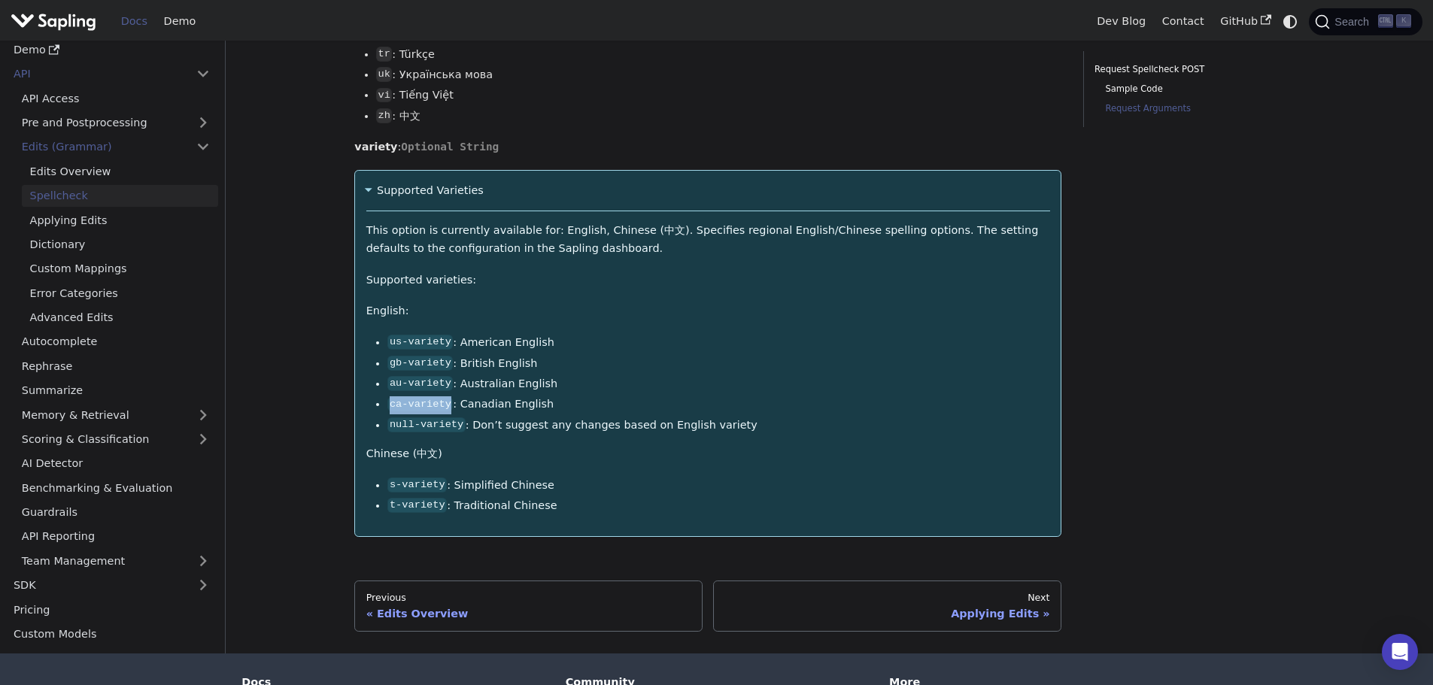
drag, startPoint x: 392, startPoint y: 430, endPoint x: 446, endPoint y: 436, distance: 54.5
click at [446, 412] on code "ca-variety" at bounding box center [419, 404] width 65 height 15
copy code "ca-variety"
